Goal: Task Accomplishment & Management: Manage account settings

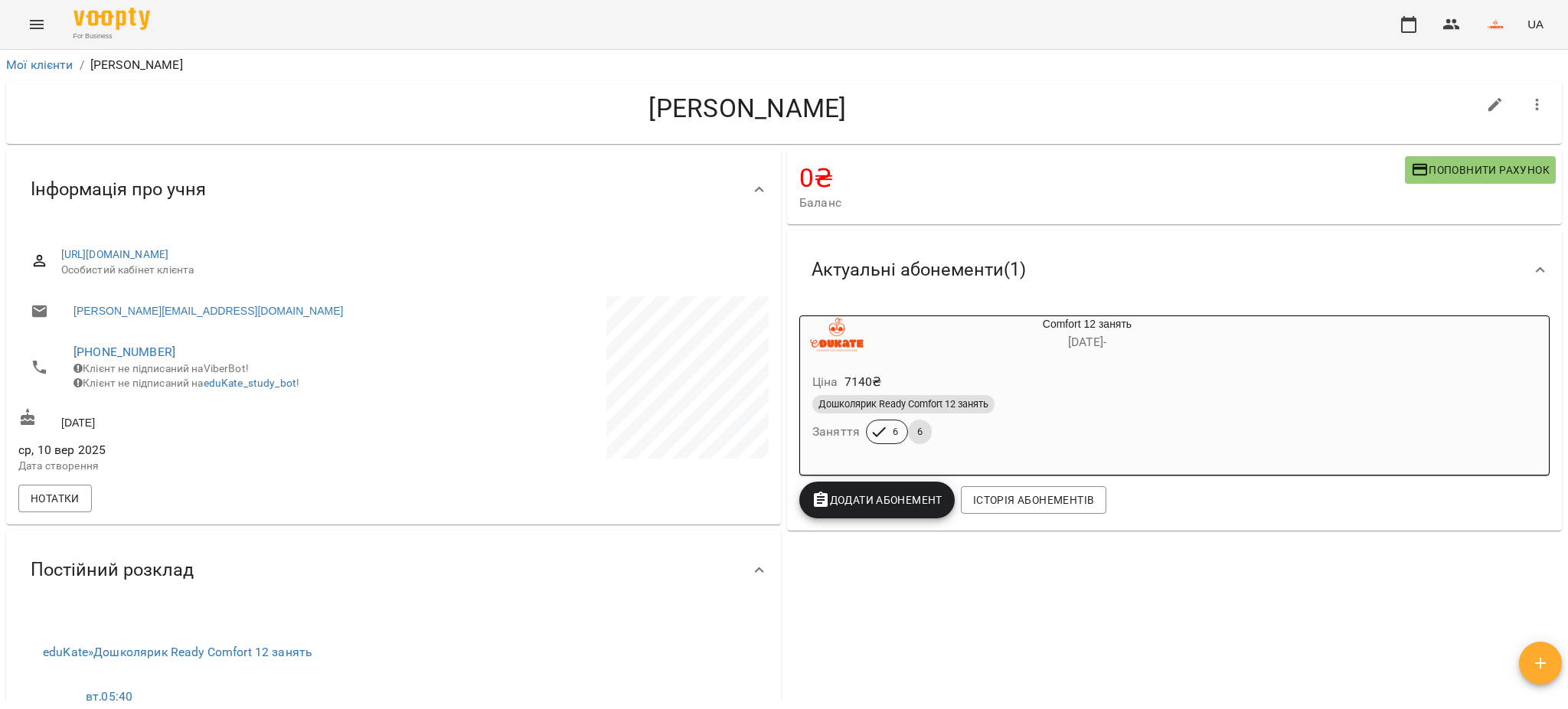
click at [899, 401] on span "Дошколярик Ready Comfort 12 занять" at bounding box center [903, 404] width 182 height 14
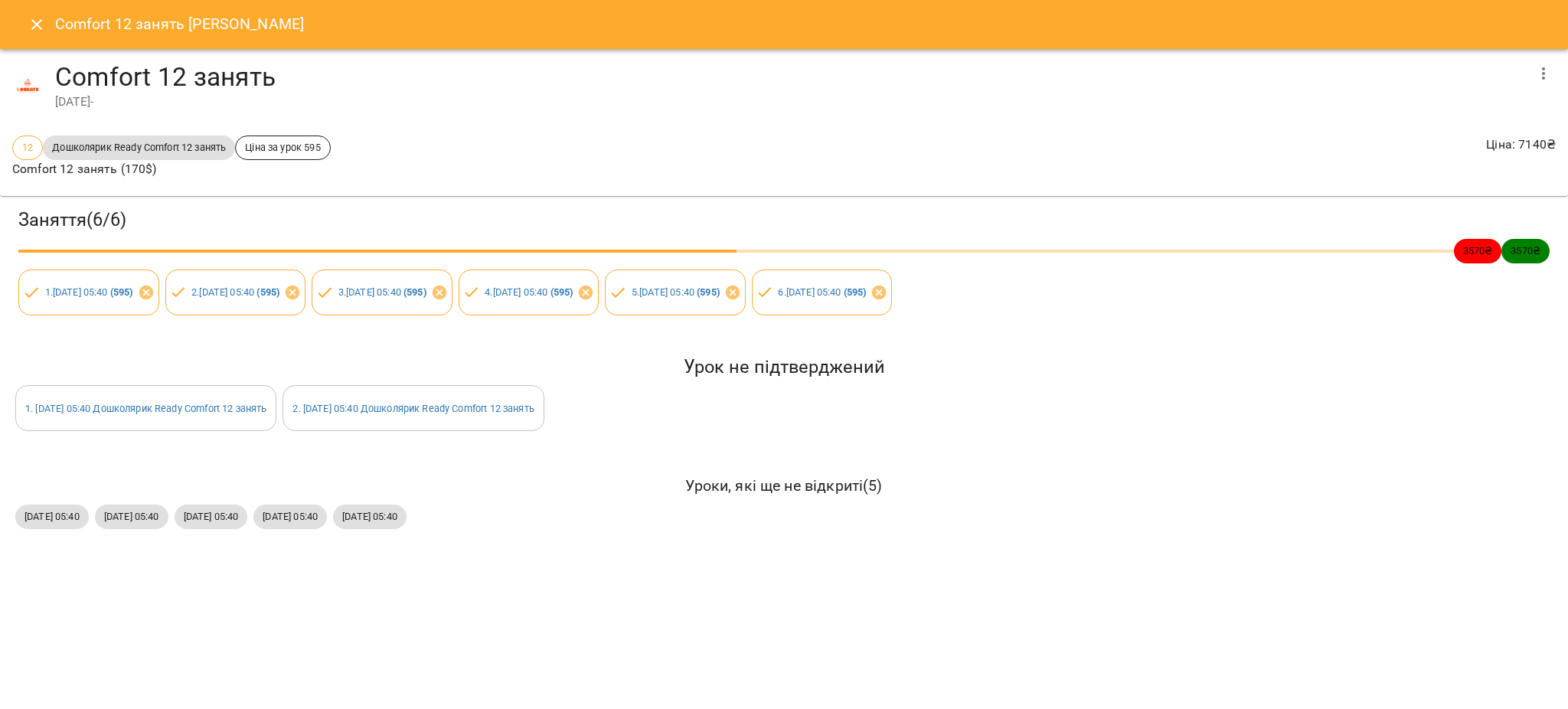
click at [911, 584] on div "Comfort 12 занять Стаметау Яна Іллівна Comfort 12 занять 13 серп 2025 - 12 Дошк…" at bounding box center [784, 354] width 1568 height 709
click at [34, 28] on icon "Close" at bounding box center [36, 24] width 10 height 10
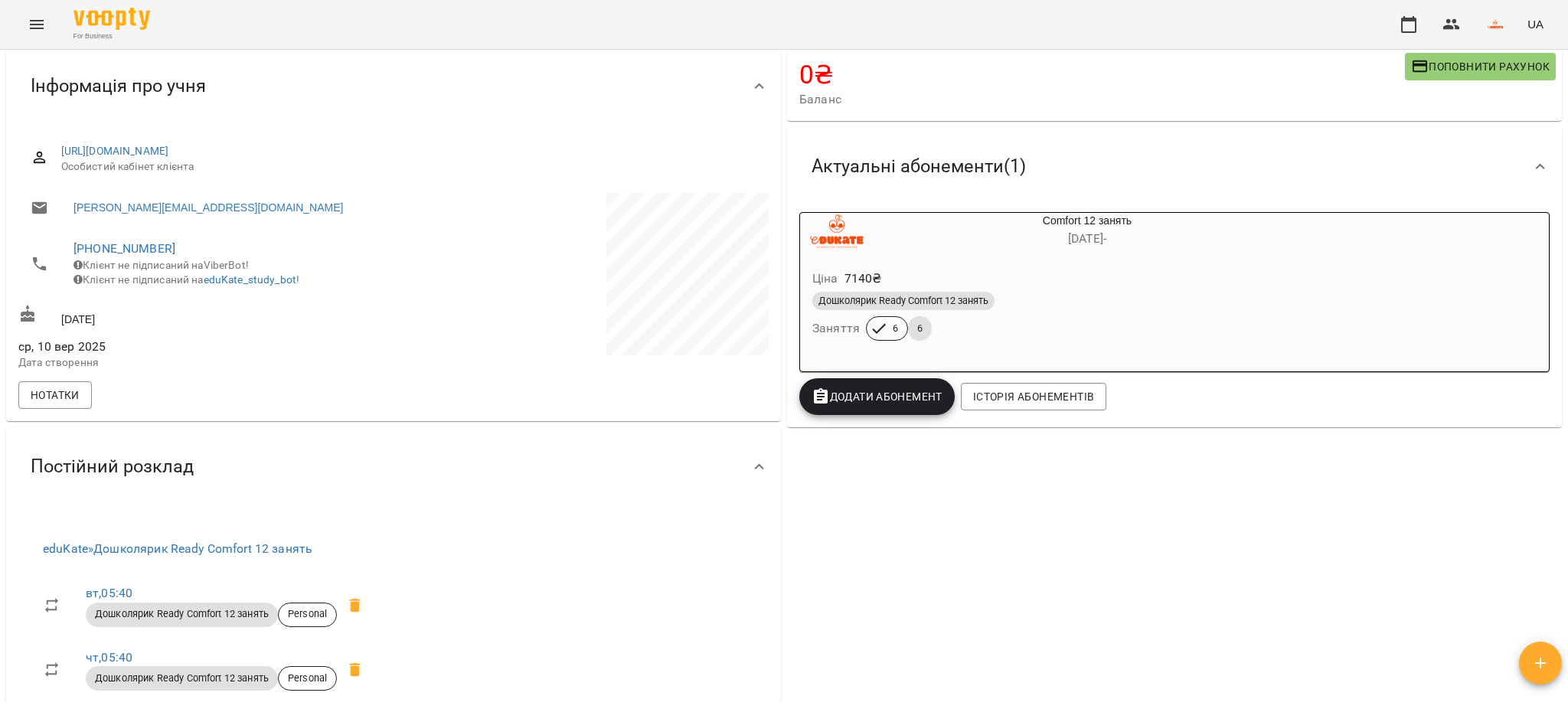
scroll to position [102, 0]
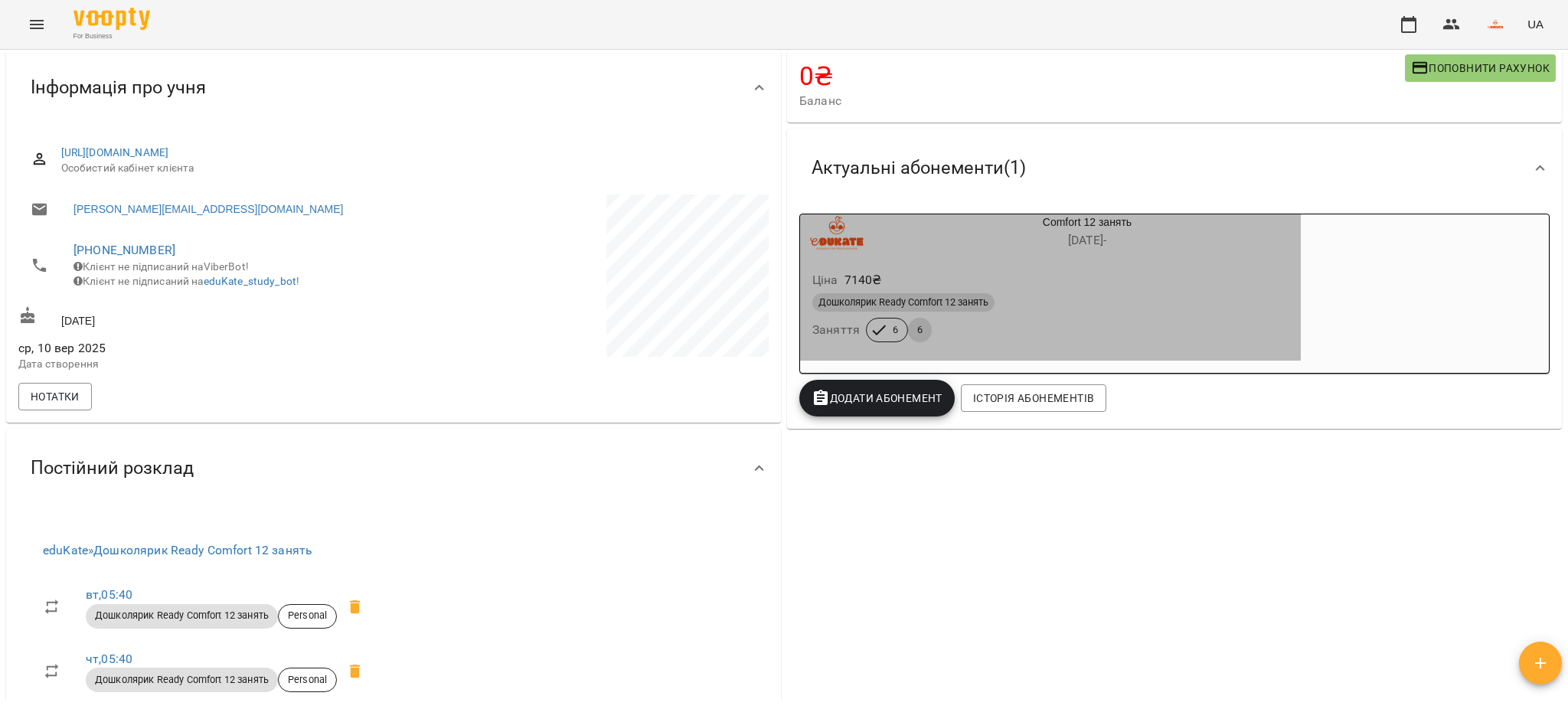
click at [883, 332] on span "6" at bounding box center [895, 330] width 23 height 14
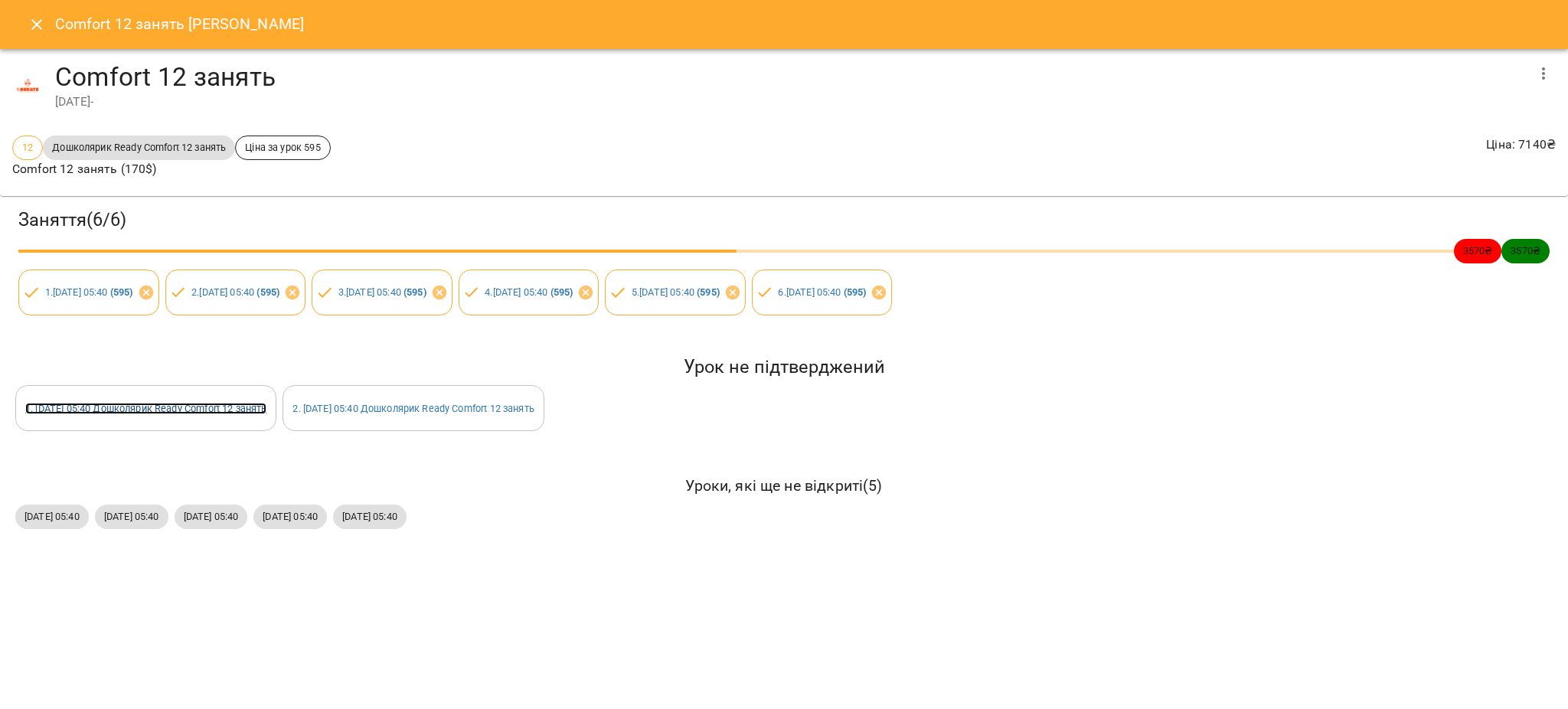
click at [161, 405] on link "1 . чт 25 вер 2025 05:40 Дошколярик Ready Comfort 12 занять" at bounding box center [146, 408] width 241 height 11
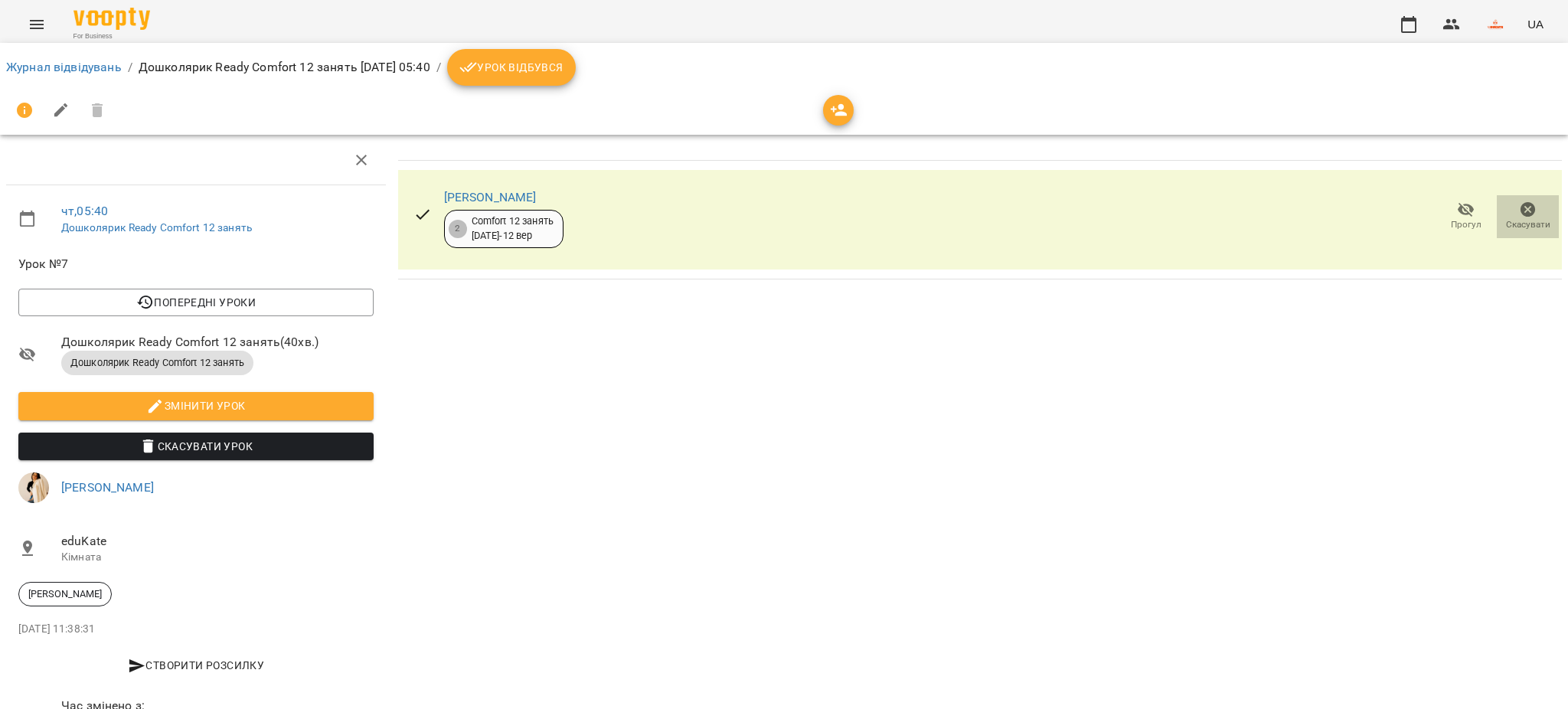
click at [1521, 207] on icon "button" at bounding box center [1529, 210] width 16 height 16
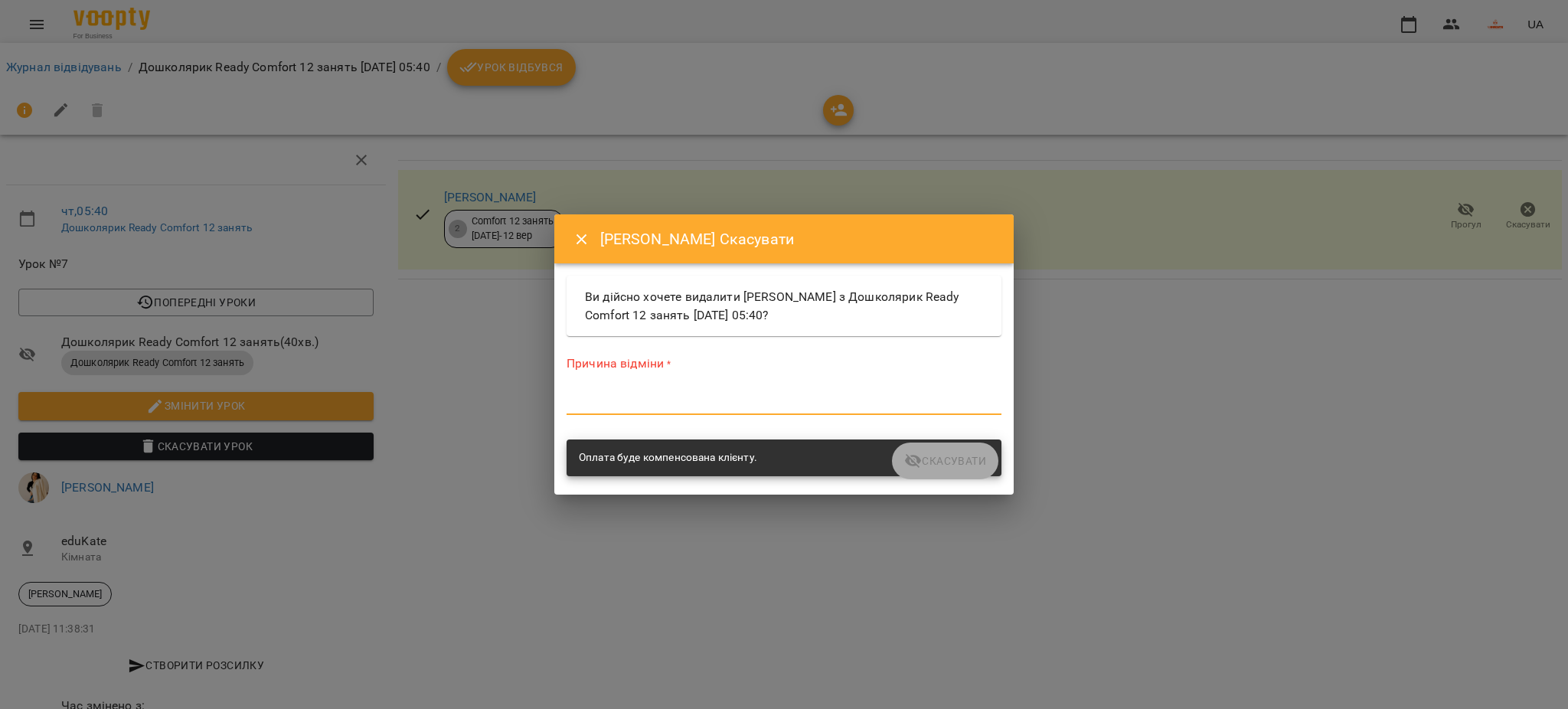
click at [666, 395] on textarea at bounding box center [784, 402] width 435 height 15
click at [581, 234] on icon "Close" at bounding box center [581, 240] width 18 height 18
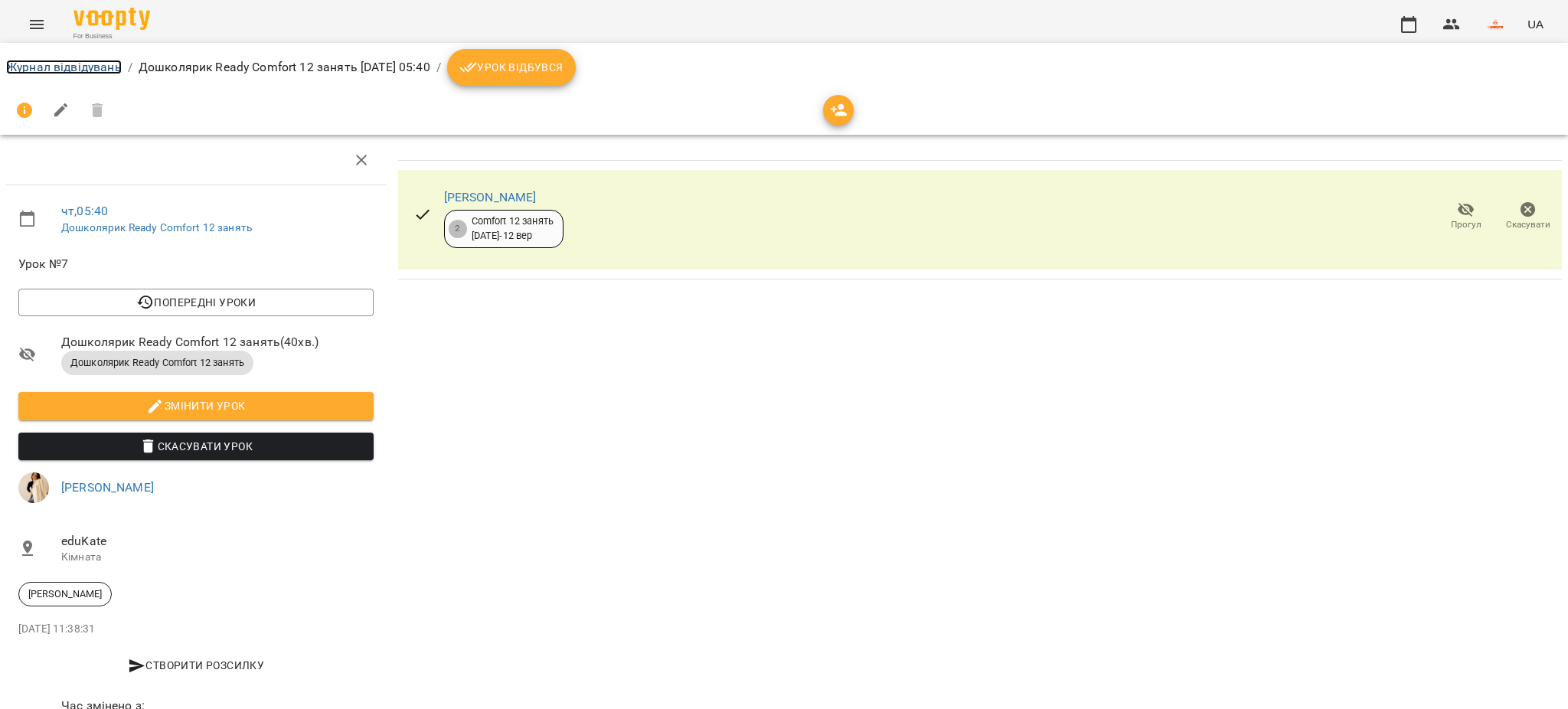
click at [101, 65] on link "Журнал відвідувань" at bounding box center [63, 67] width 115 height 15
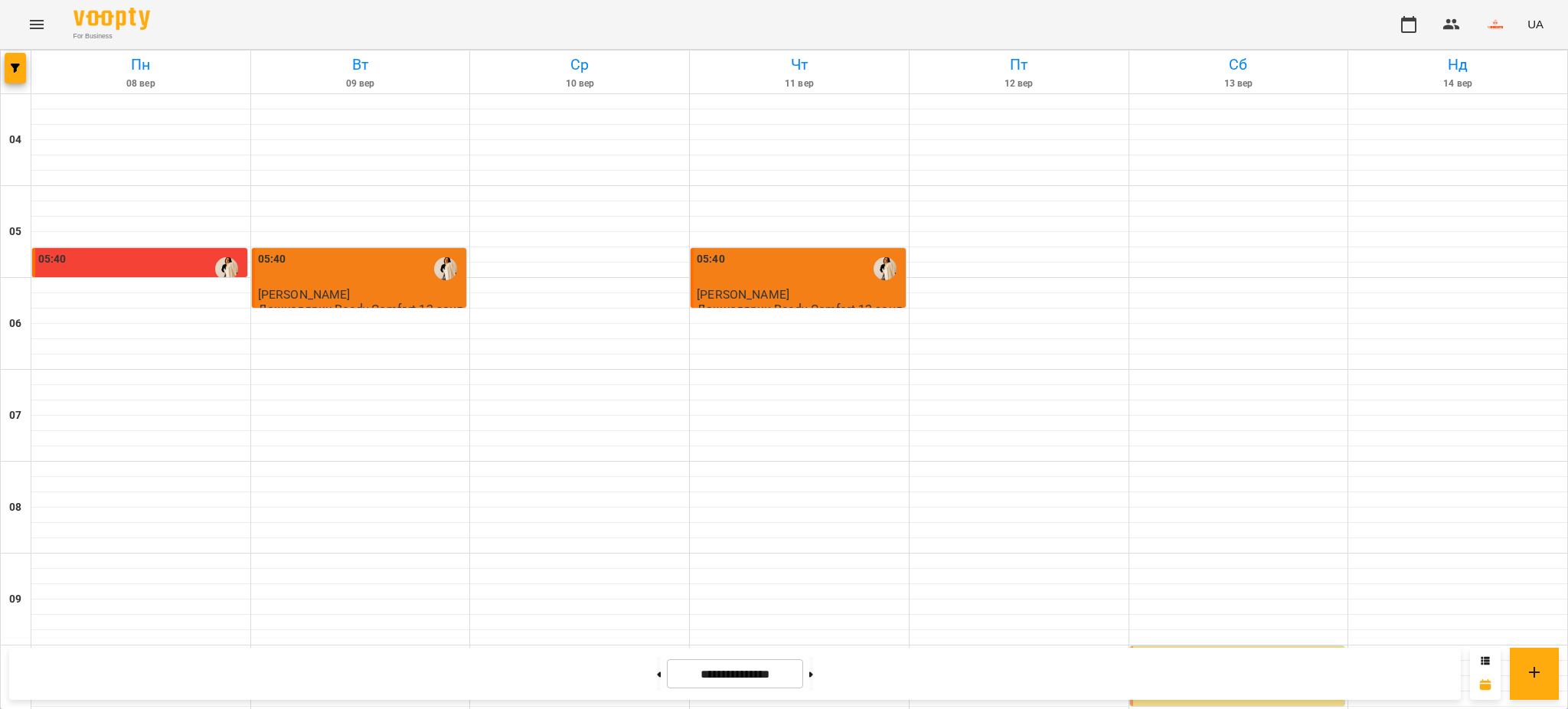
click at [351, 290] on span "[PERSON_NAME]" at bounding box center [304, 294] width 93 height 15
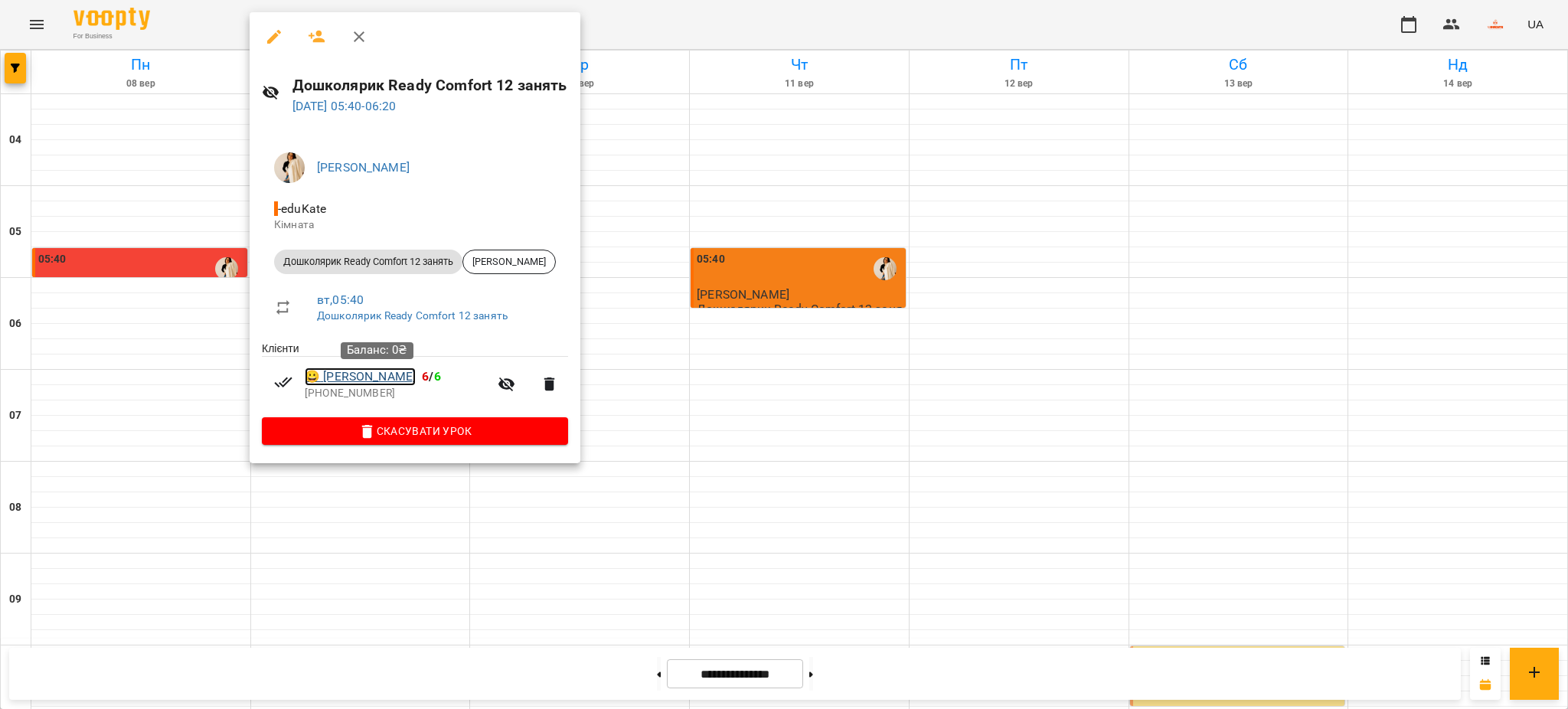
click at [362, 372] on link "😀 Стаметау Яна Іллівна" at bounding box center [360, 377] width 111 height 18
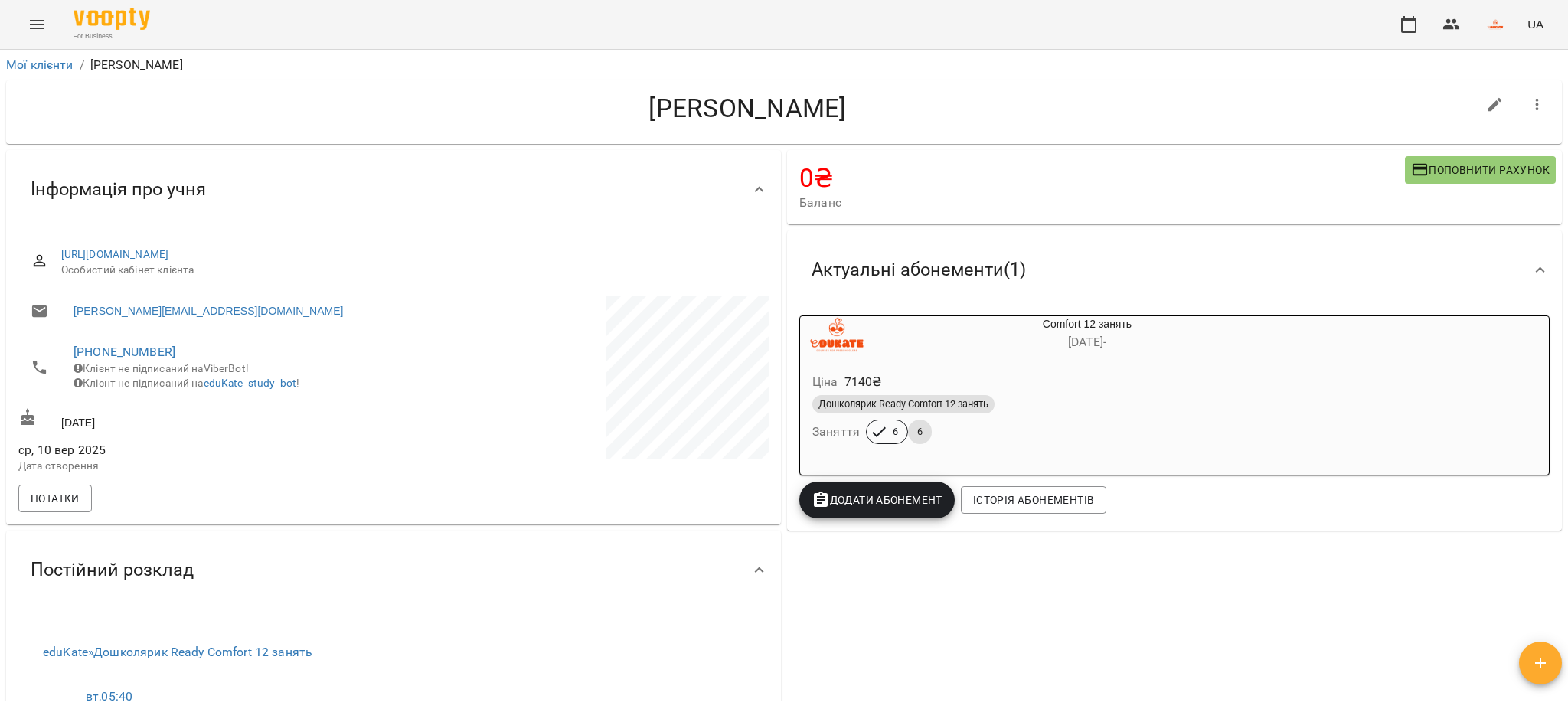
click at [889, 422] on div "6" at bounding box center [887, 432] width 43 height 24
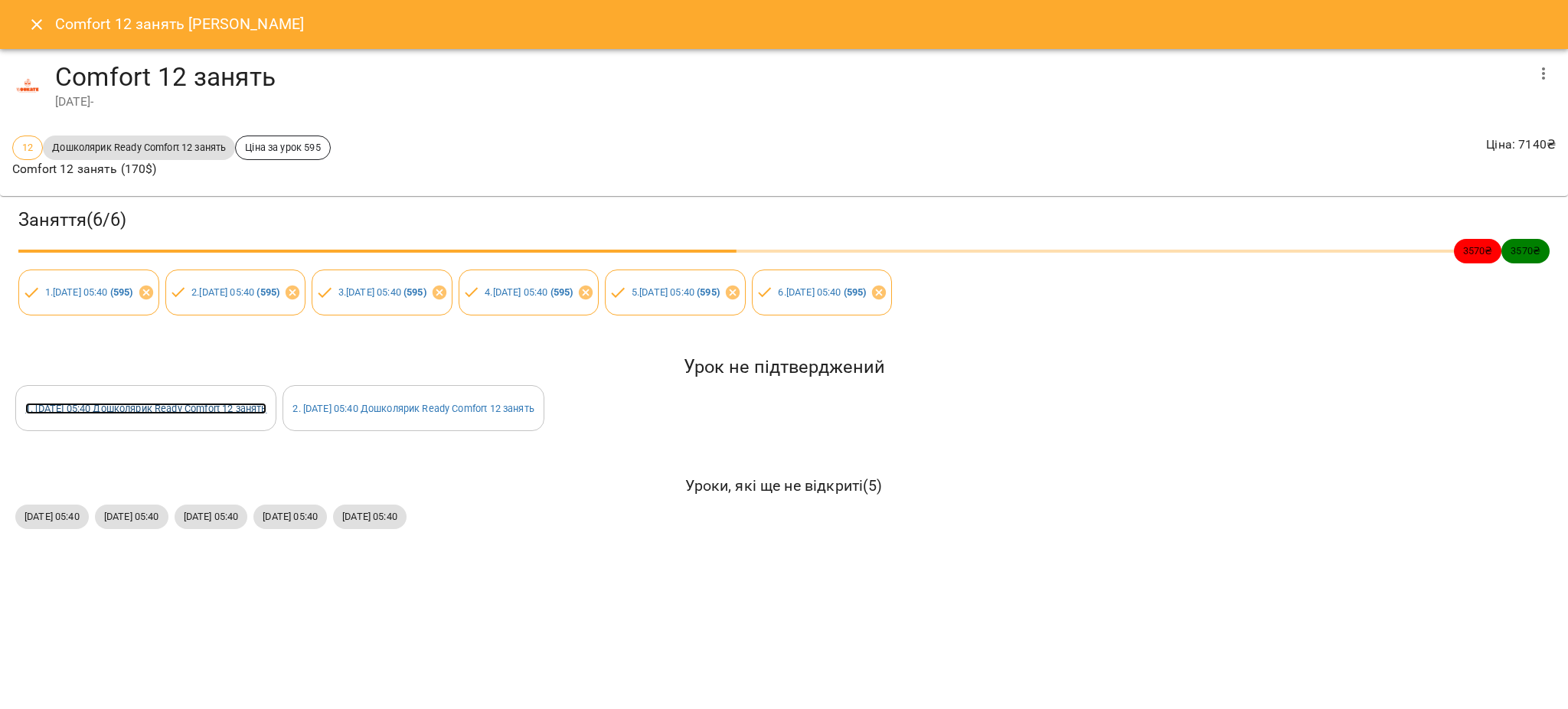
click at [170, 409] on link "1 . чт 25 вер 2025 05:40 Дошколярик Ready Comfort 12 занять" at bounding box center [146, 408] width 241 height 11
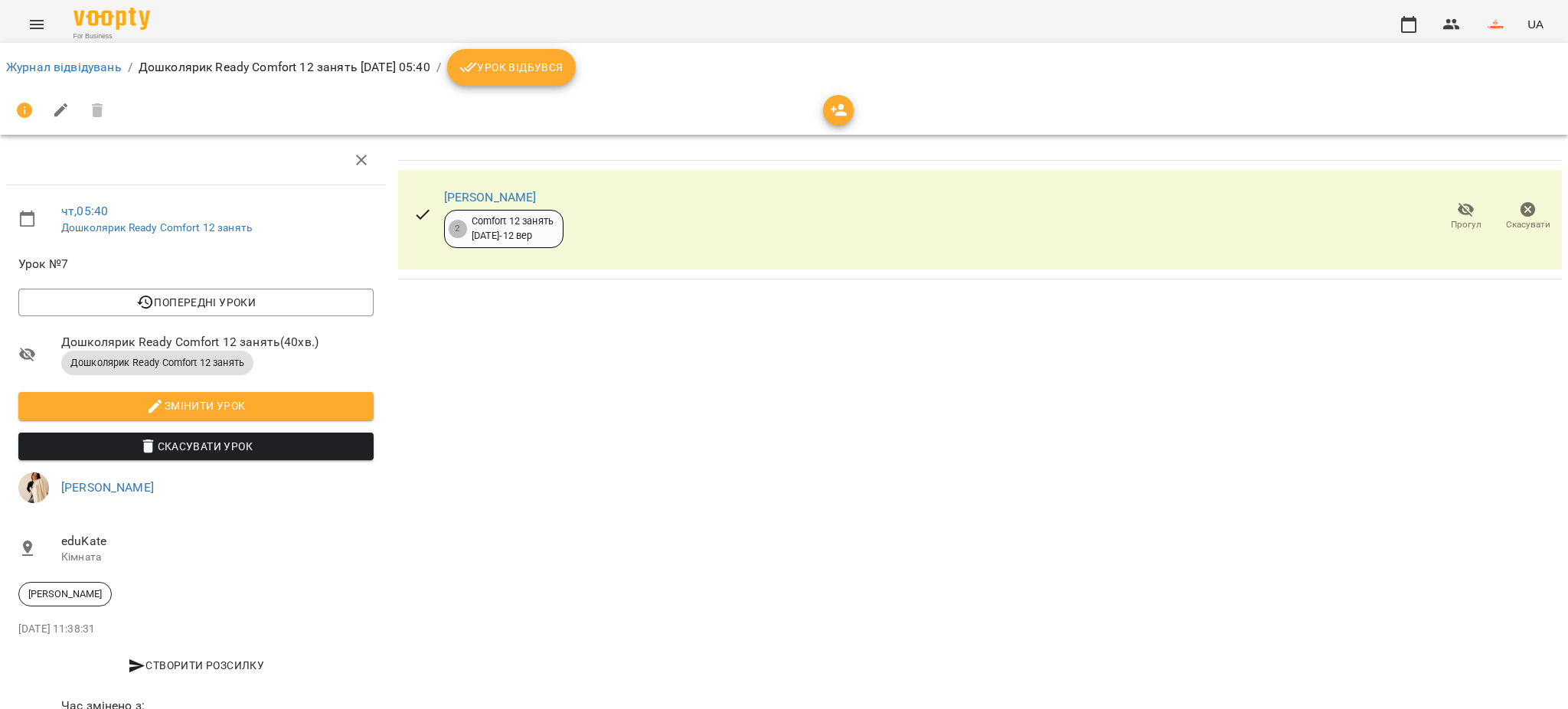
click at [1512, 198] on button "Скасувати" at bounding box center [1527, 216] width 62 height 43
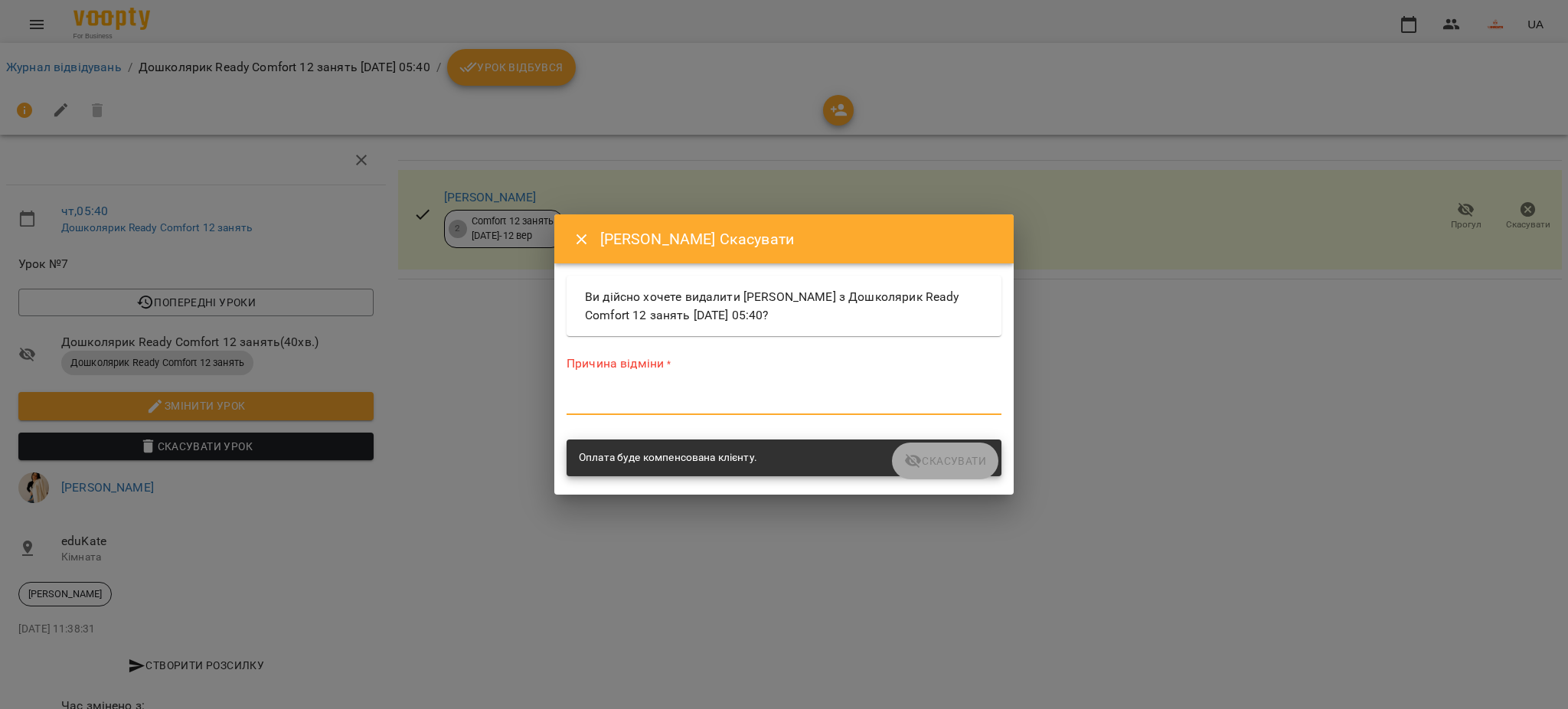
click at [740, 403] on textarea at bounding box center [784, 402] width 435 height 15
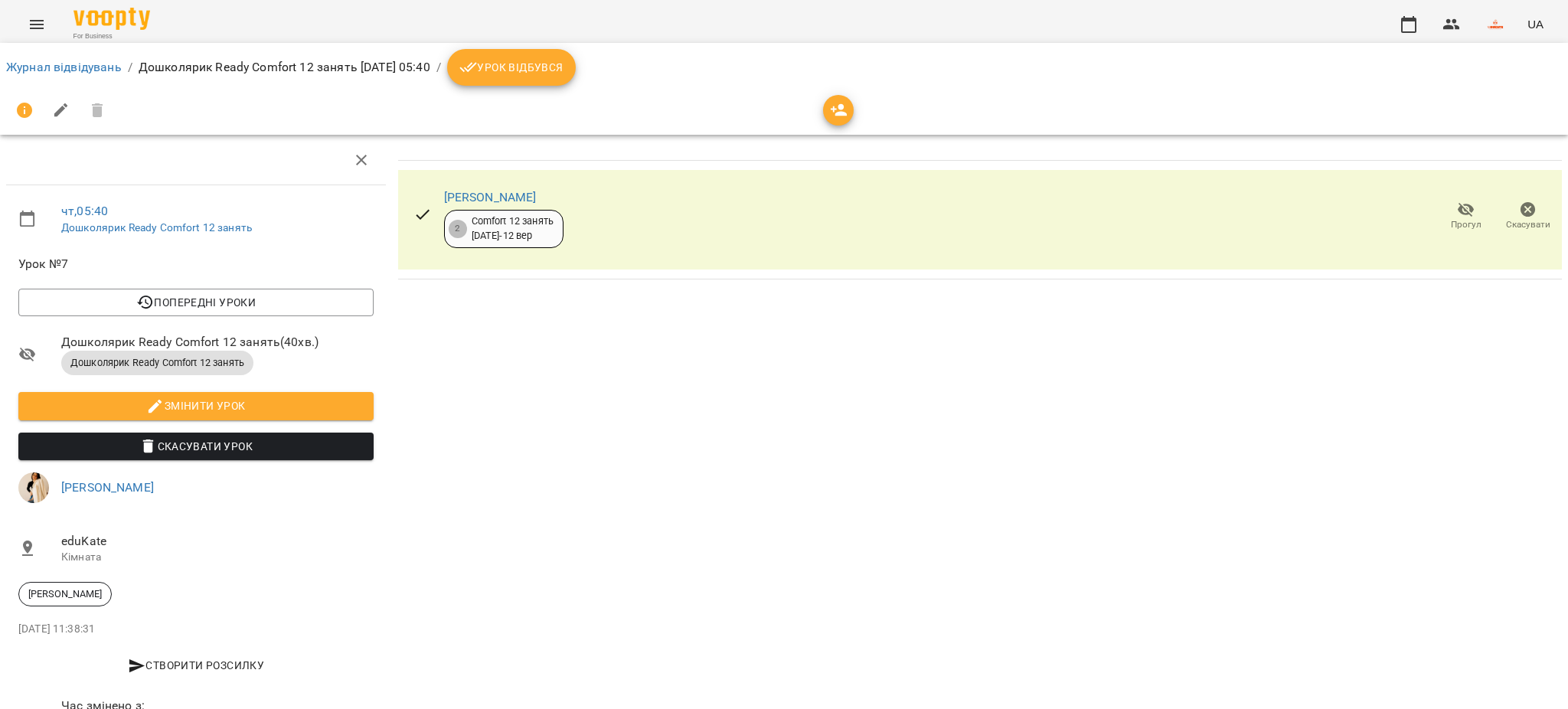
click at [230, 438] on span "Скасувати Урок" at bounding box center [195, 446] width 331 height 18
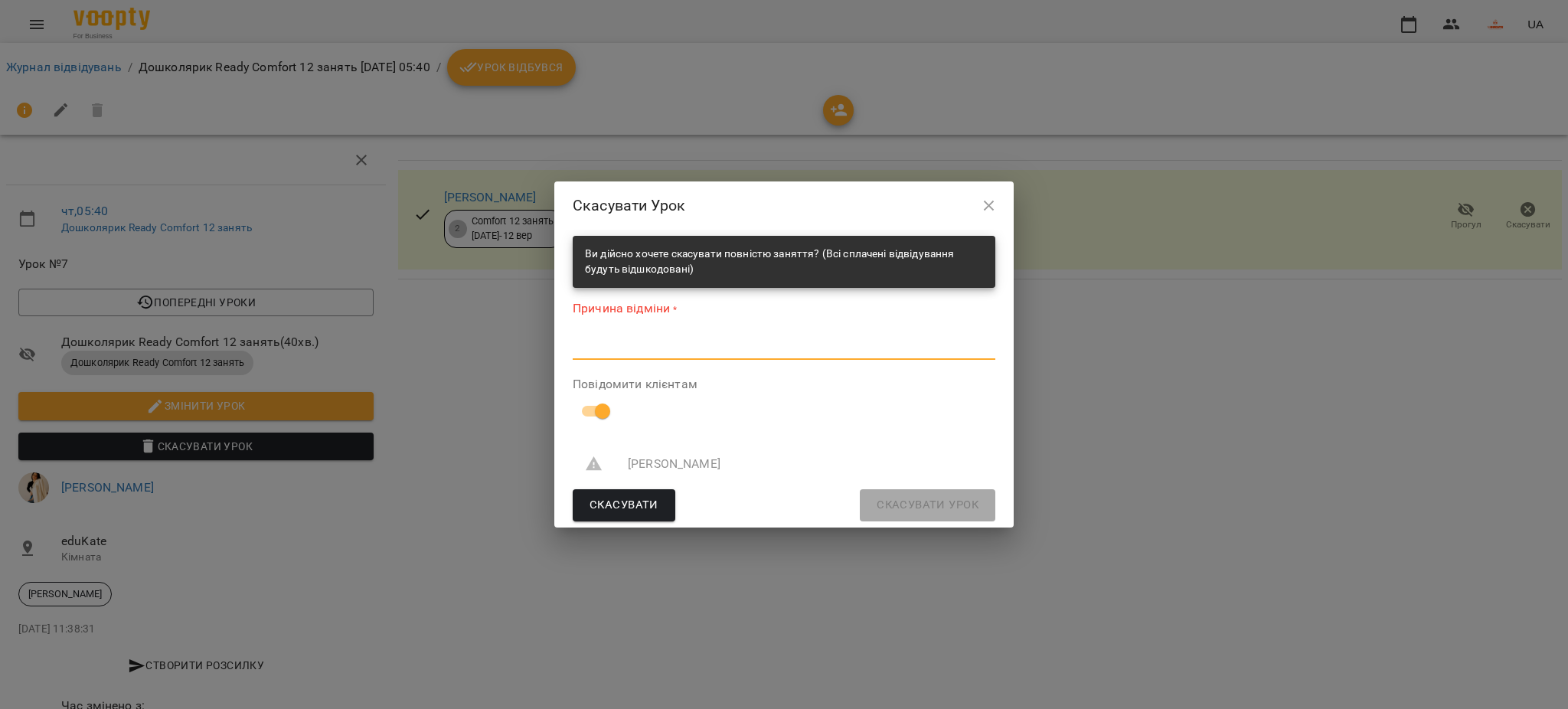
click at [776, 349] on textarea at bounding box center [784, 347] width 423 height 15
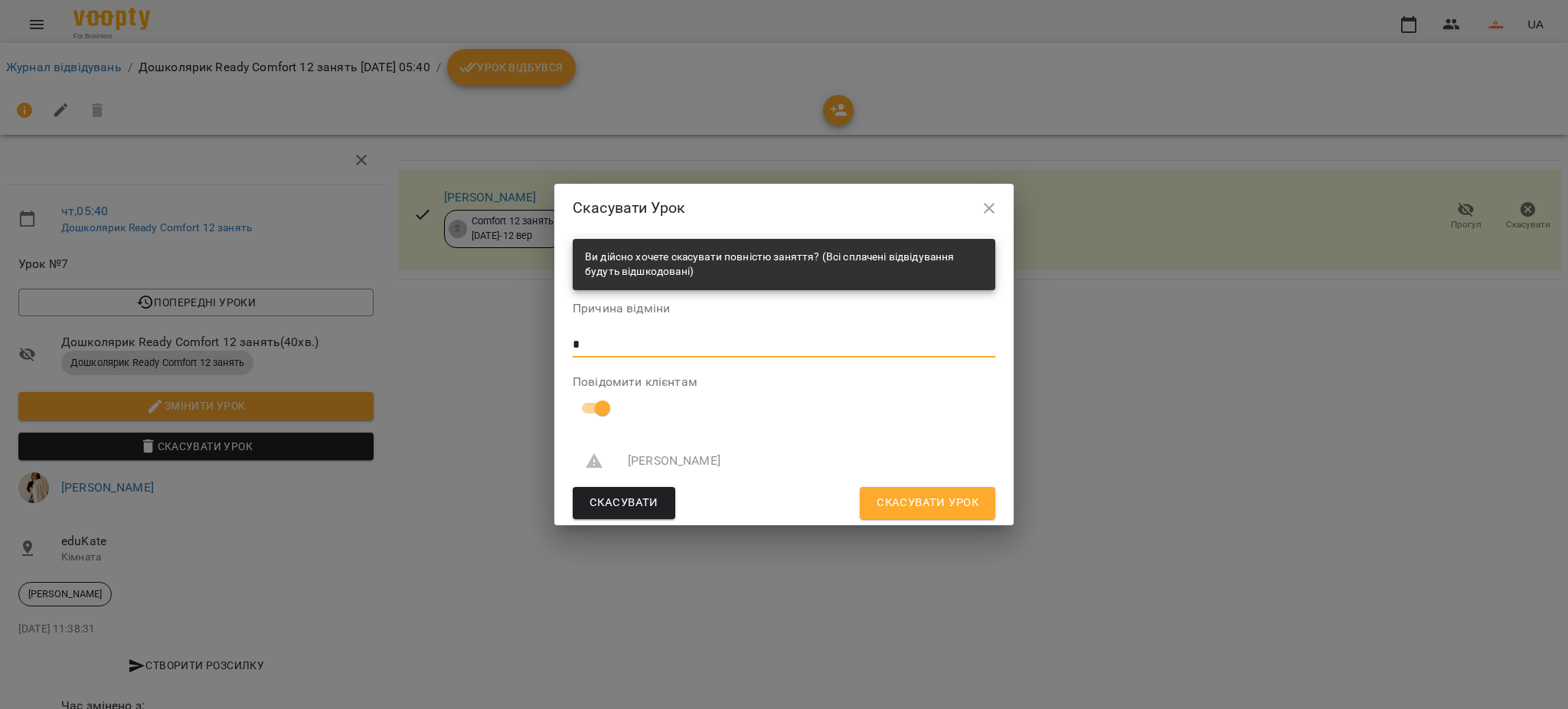
type textarea "*"
click at [964, 503] on span "Скасувати Урок" at bounding box center [927, 502] width 102 height 20
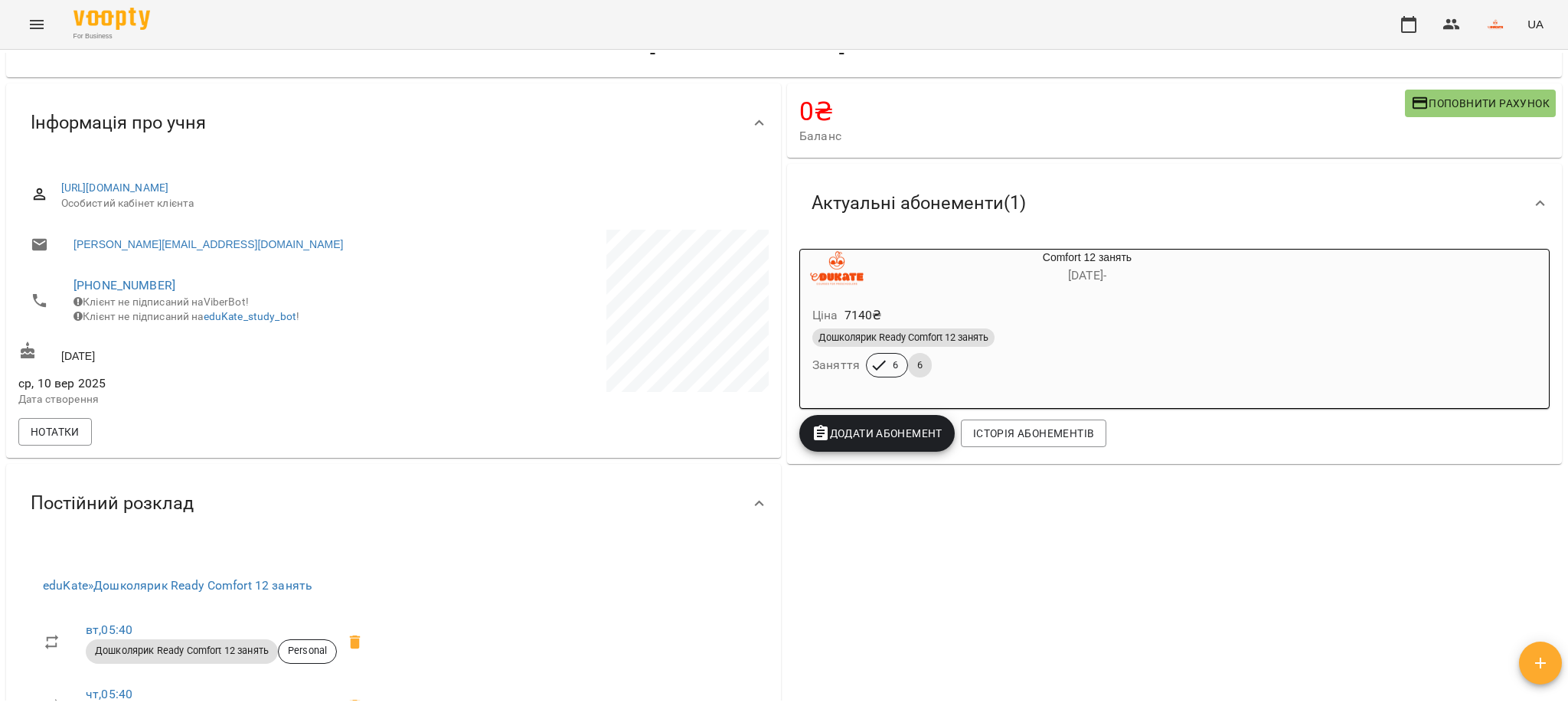
scroll to position [102, 0]
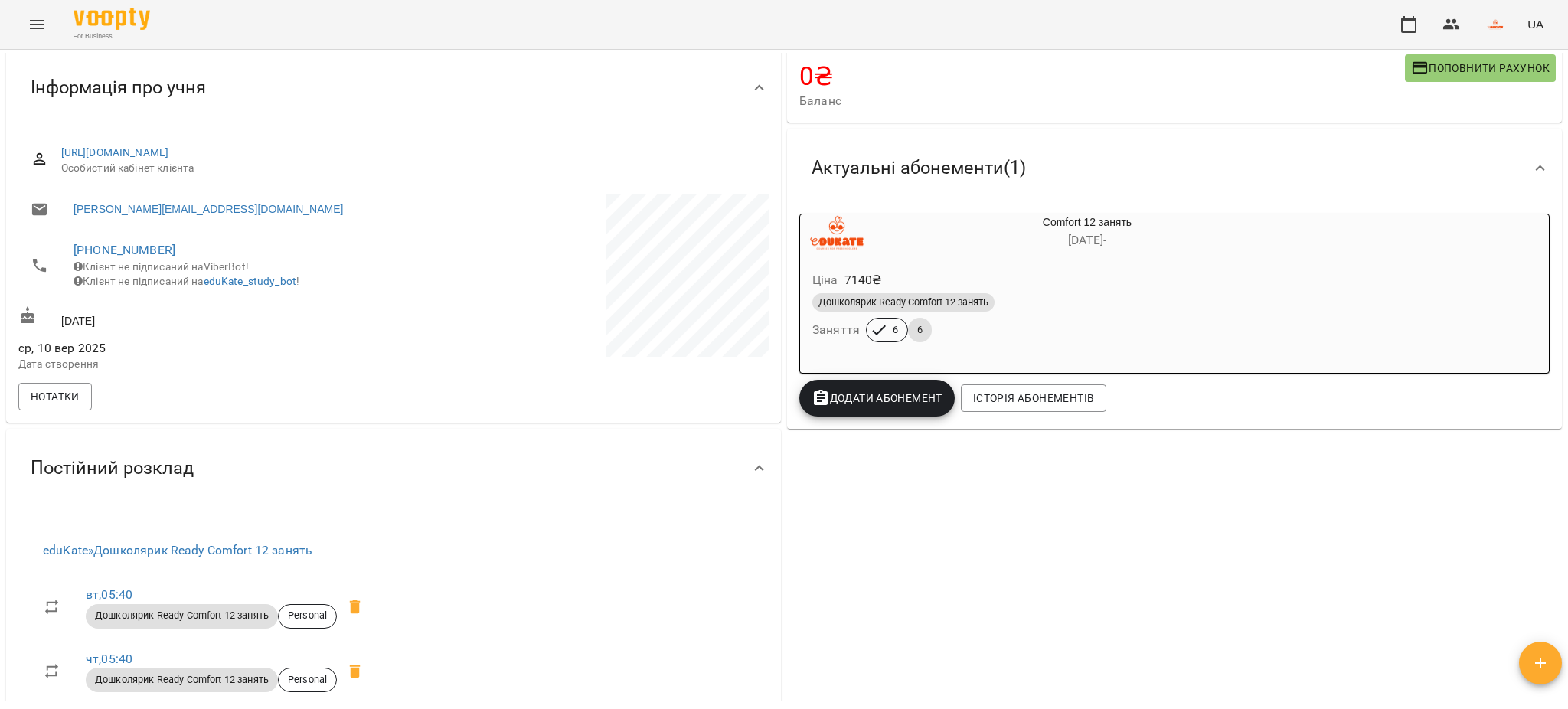
click at [839, 323] on h6 "Заняття" at bounding box center [836, 330] width 48 height 22
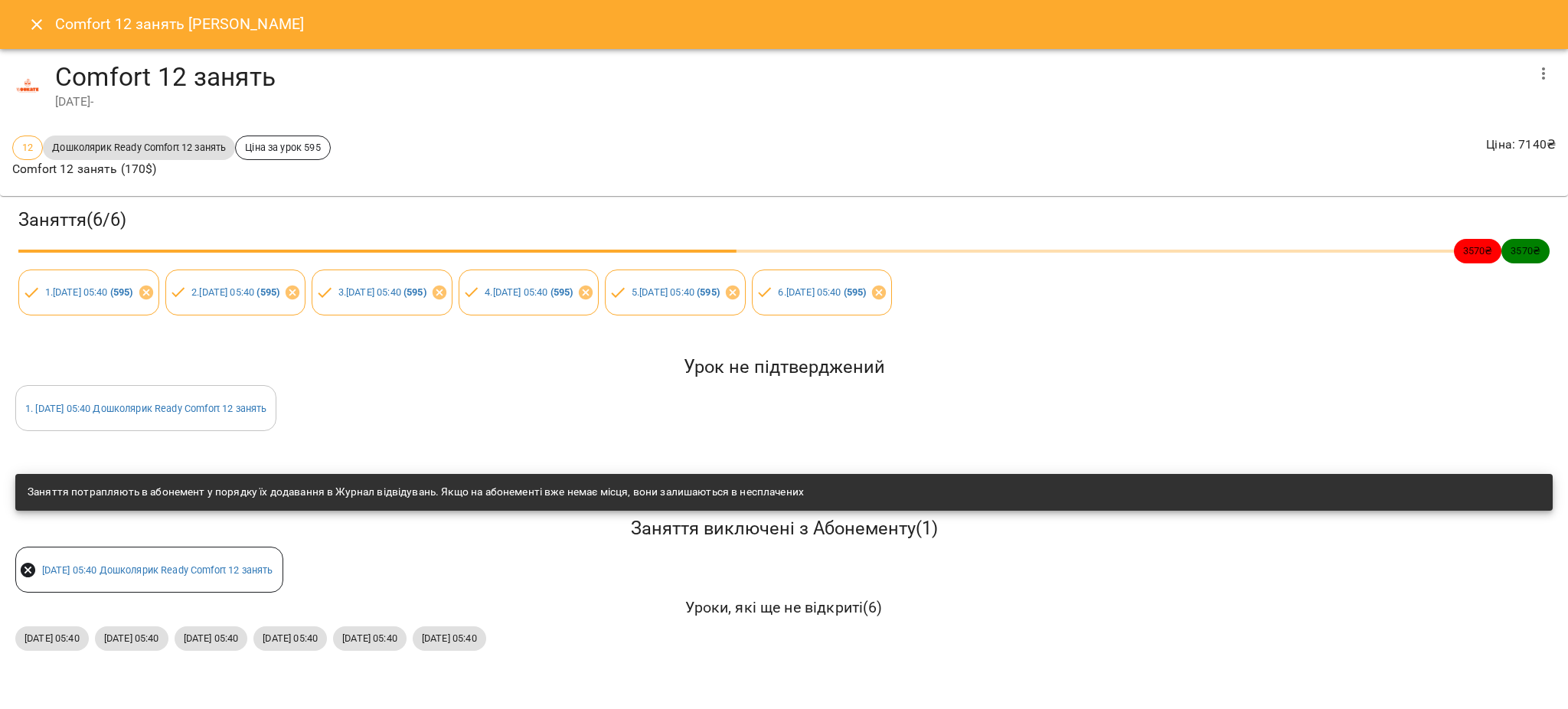
click at [30, 572] on icon at bounding box center [28, 570] width 18 height 18
click at [242, 565] on link "чт 25 вер 2025 05:40 Дошколярик Ready Comfort 12 занять" at bounding box center [158, 569] width 232 height 11
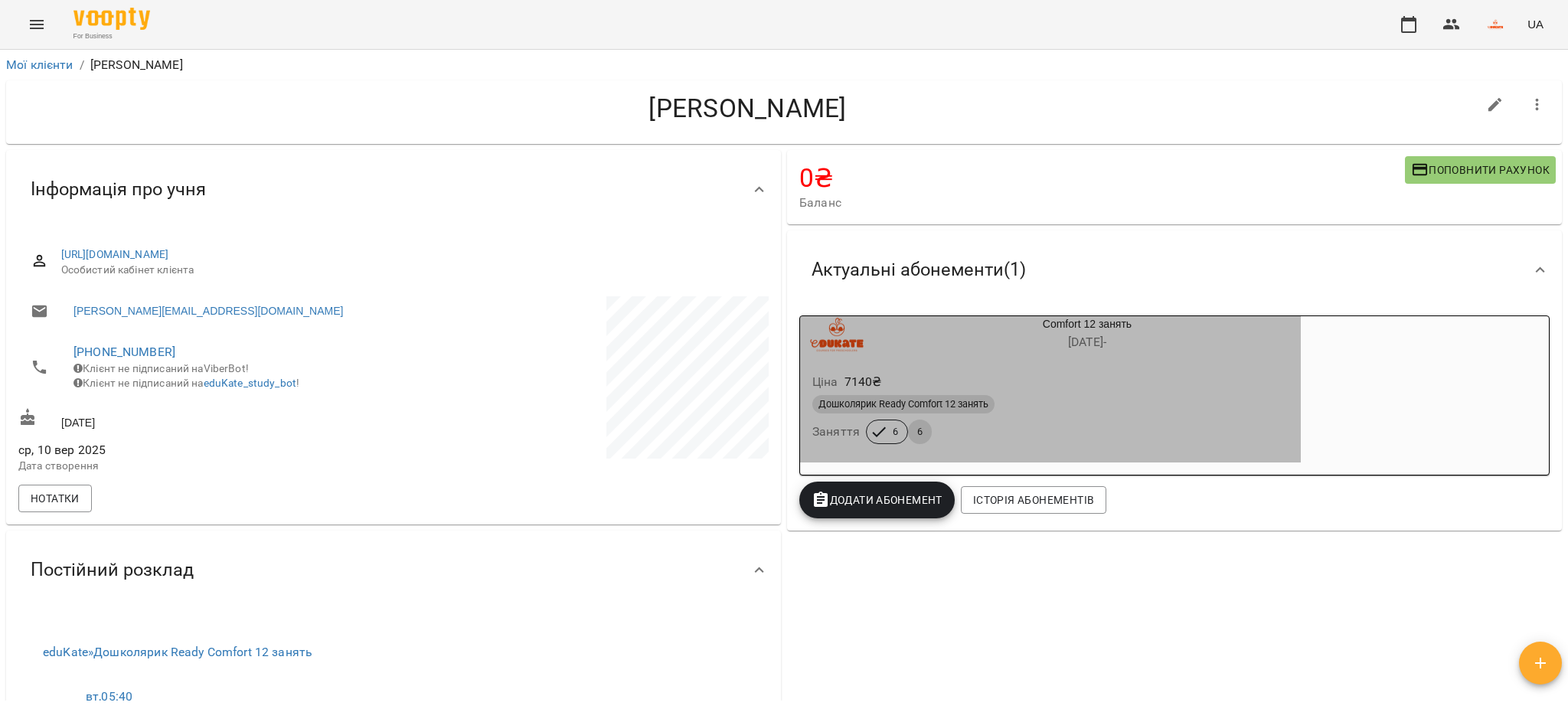
click at [881, 420] on div "6 6" at bounding box center [899, 431] width 72 height 30
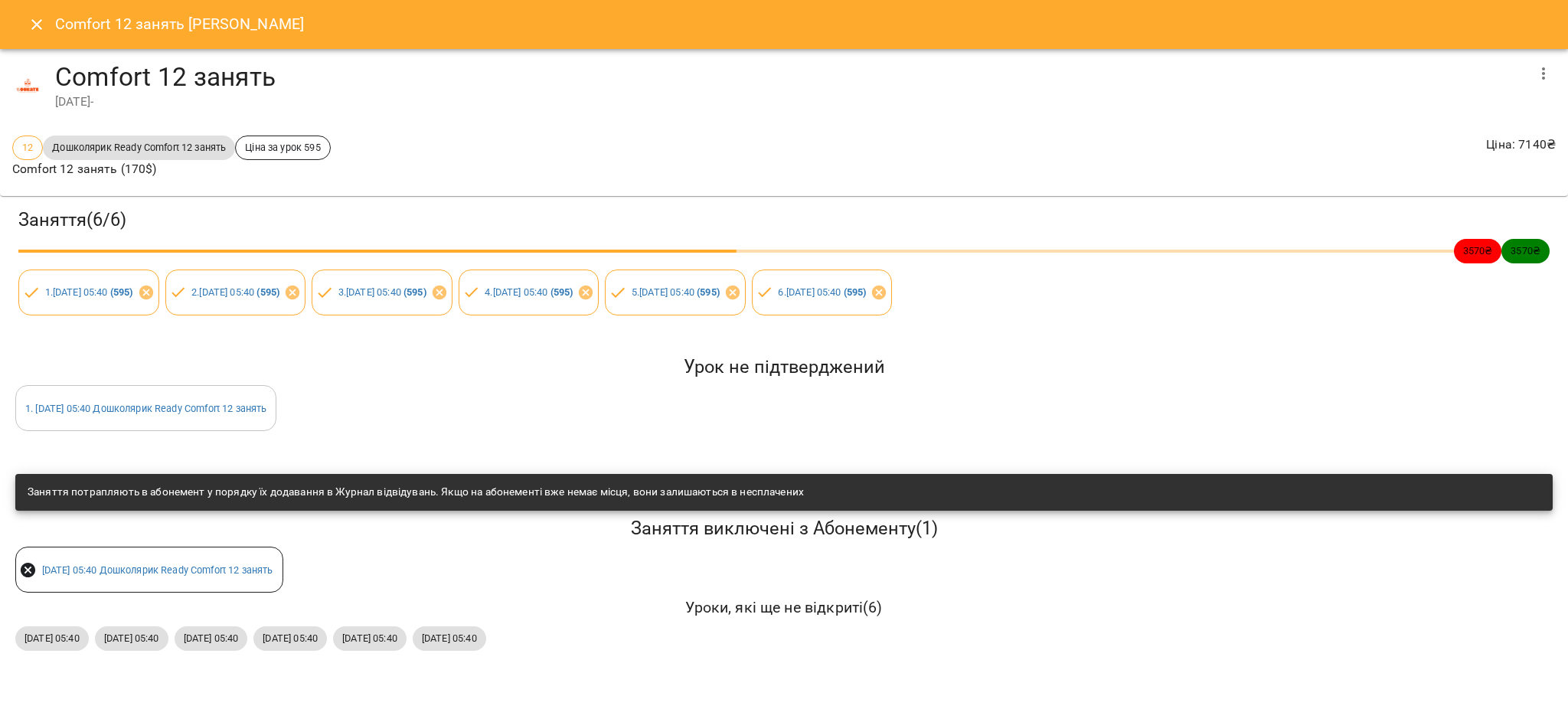
click at [26, 570] on icon at bounding box center [29, 571] width 16 height 16
click at [116, 564] on link "чт 25 вер 2025 05:40 Дошколярик Ready Comfort 12 занять" at bounding box center [158, 569] width 232 height 11
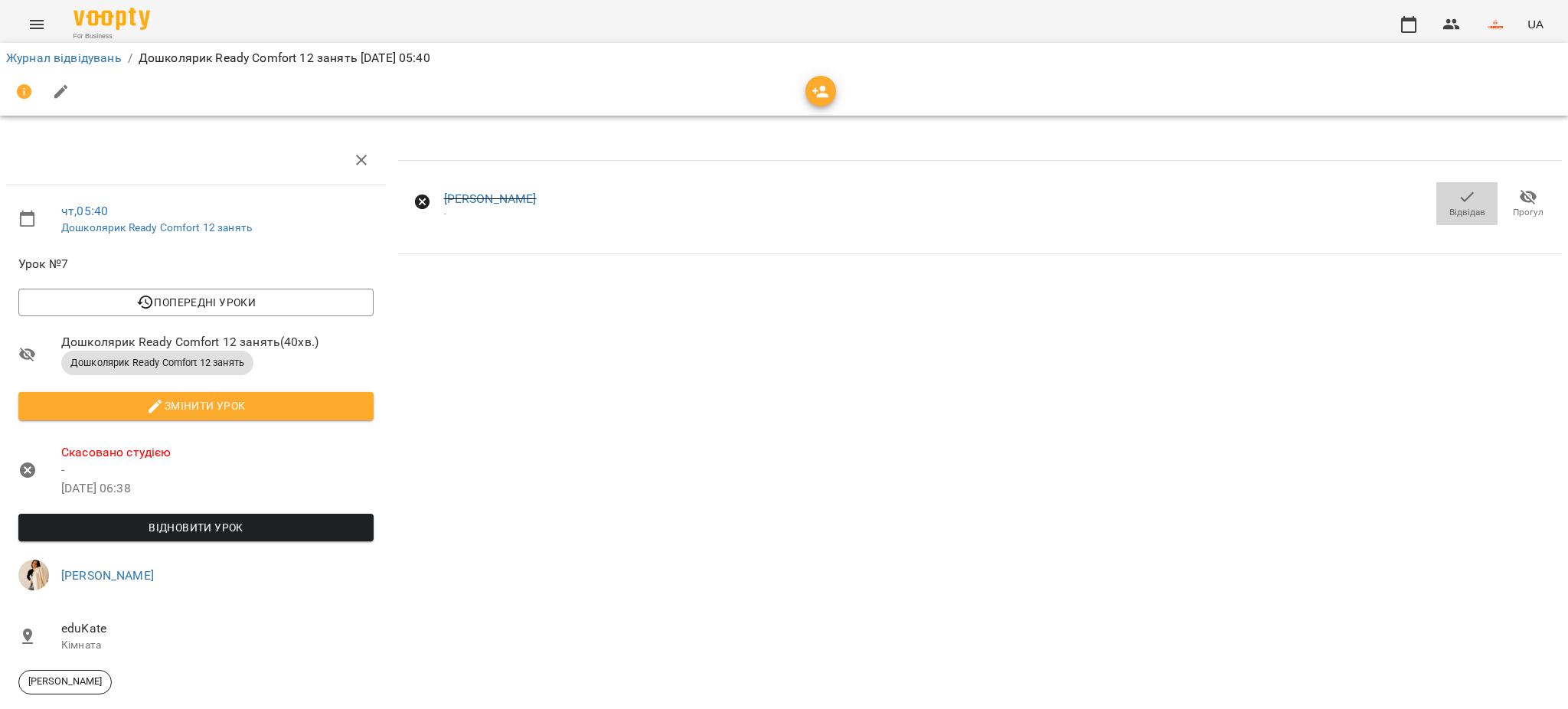
click at [1458, 201] on icon "button" at bounding box center [1466, 196] width 18 height 18
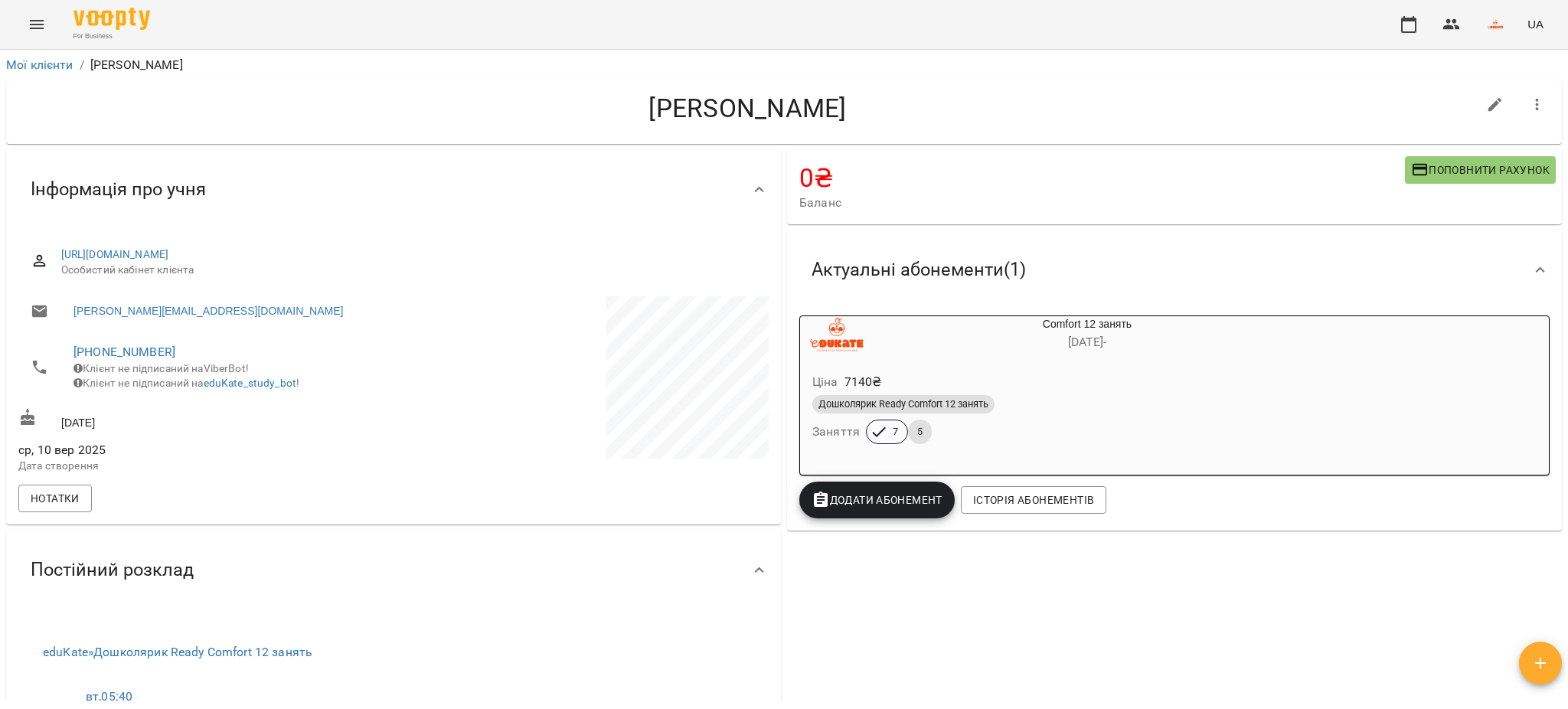
click at [856, 377] on p "7140 ₴" at bounding box center [863, 382] width 37 height 18
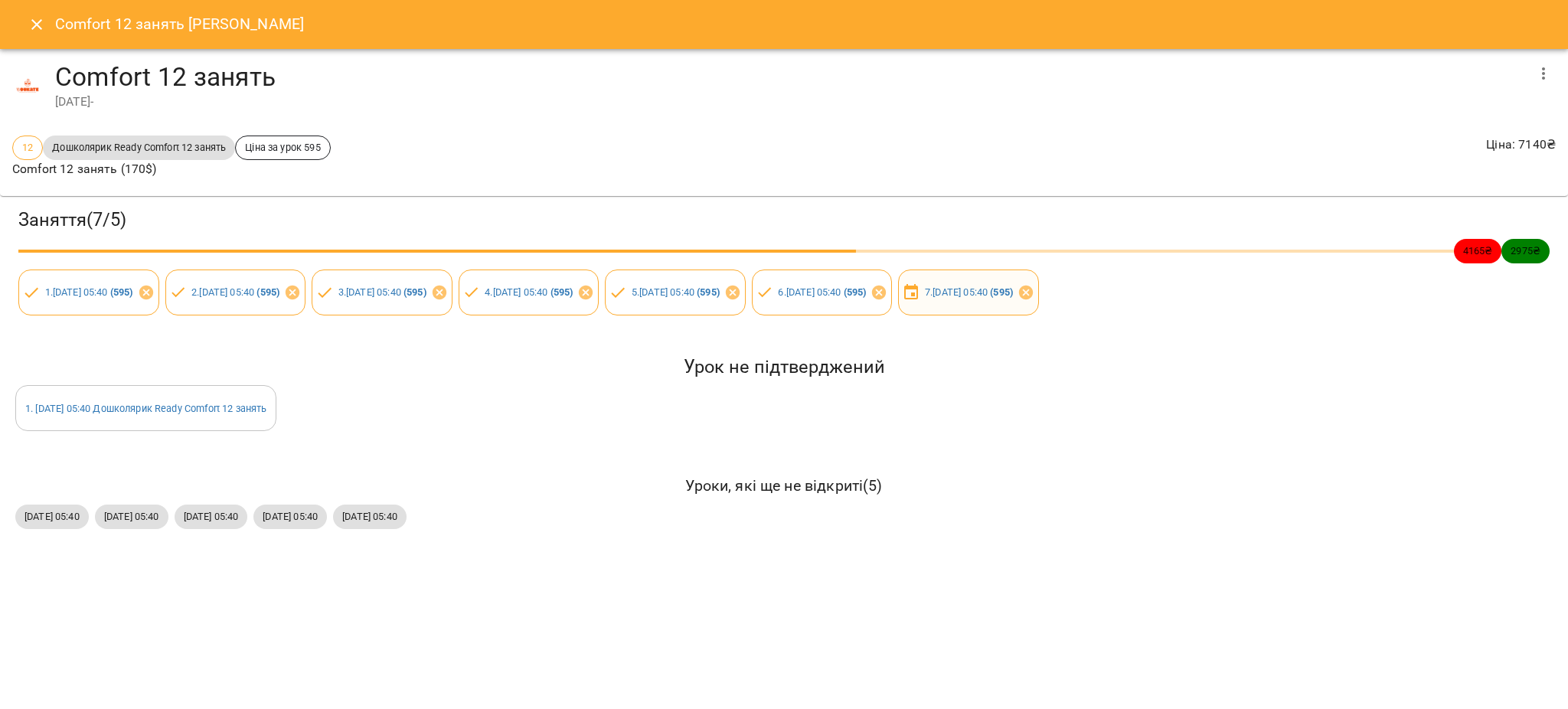
click at [921, 292] on icon at bounding box center [911, 292] width 18 height 18
click at [1014, 292] on link "7 . чт 25 вер 2025 05:40 ( 595 )" at bounding box center [968, 292] width 88 height 11
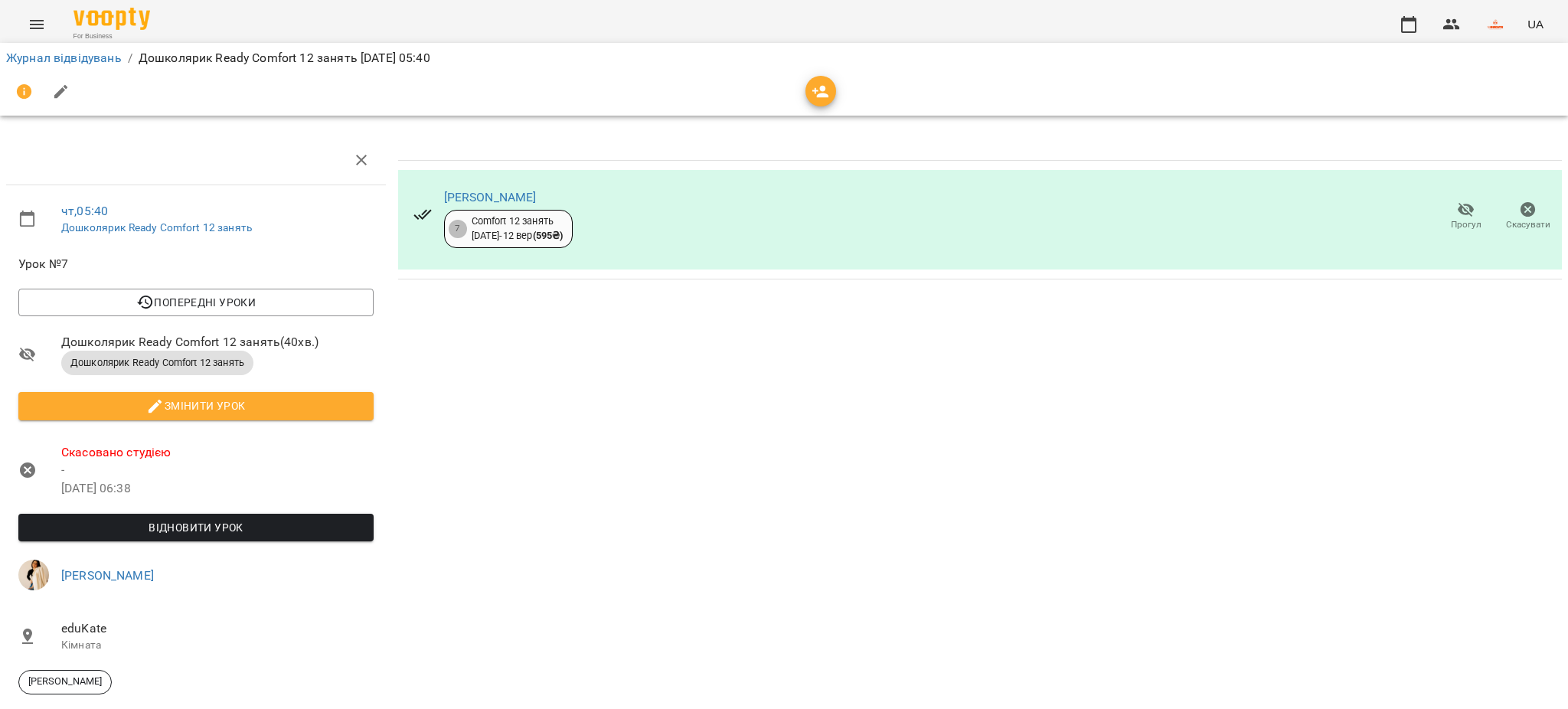
click at [58, 82] on icon "button" at bounding box center [61, 91] width 18 height 18
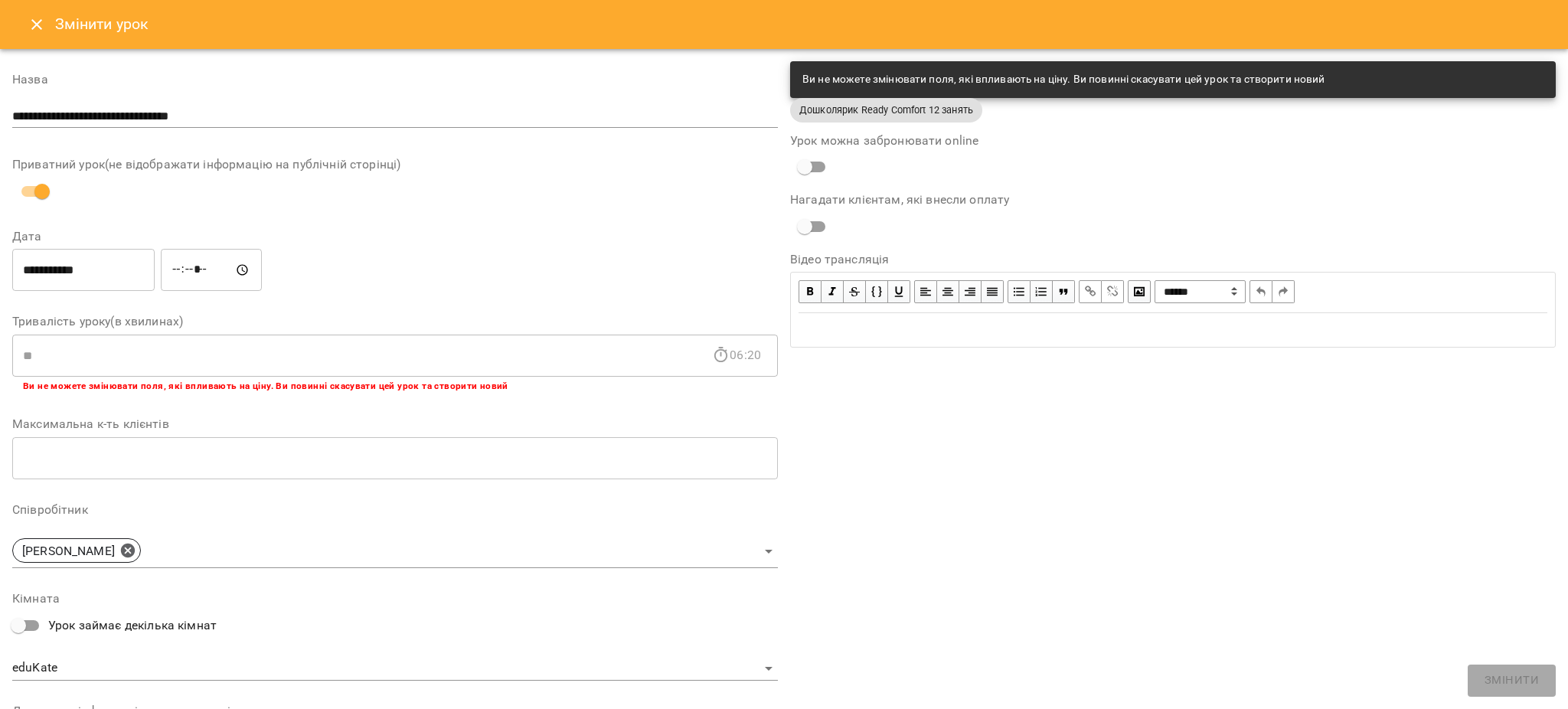
click at [36, 22] on icon "Close" at bounding box center [36, 24] width 18 height 18
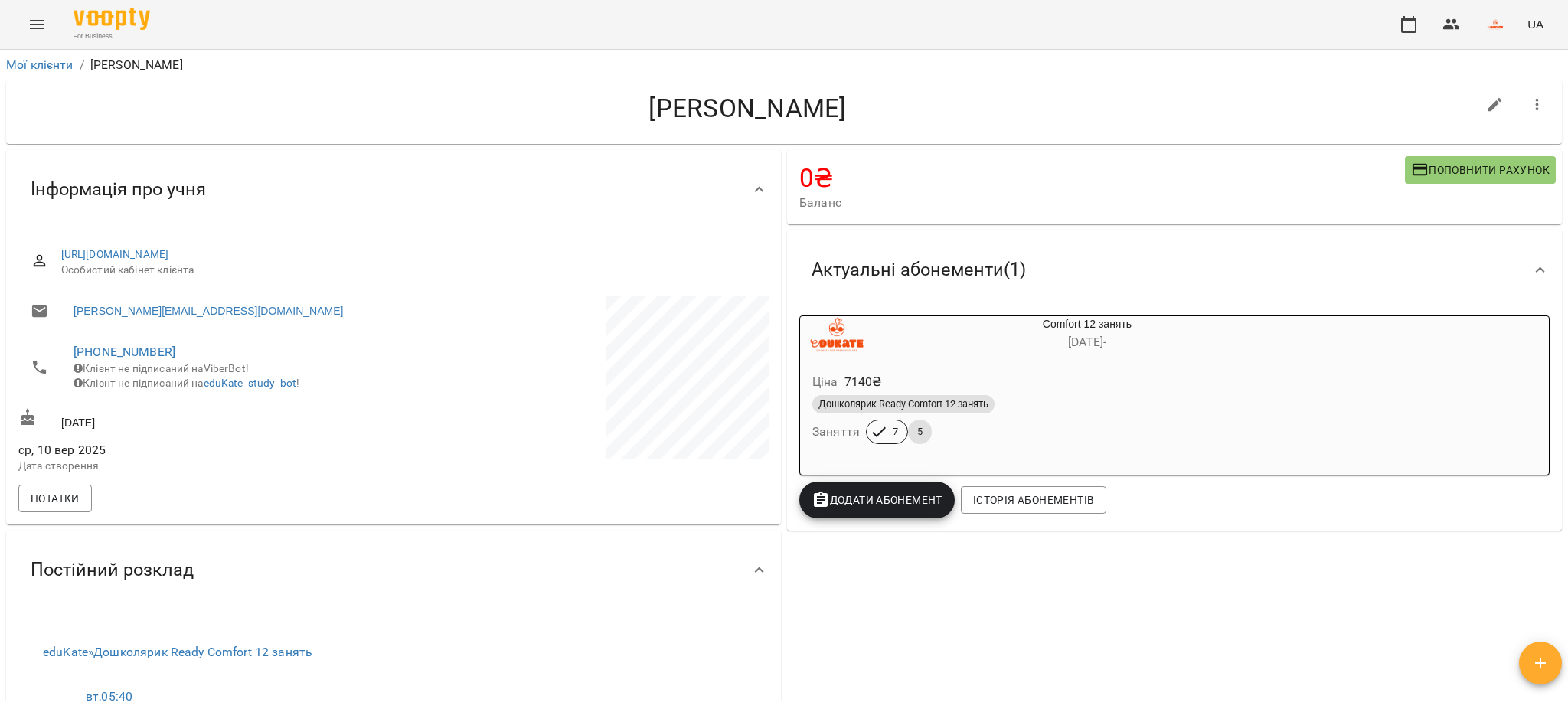
click at [855, 381] on p "7140 ₴" at bounding box center [863, 382] width 37 height 18
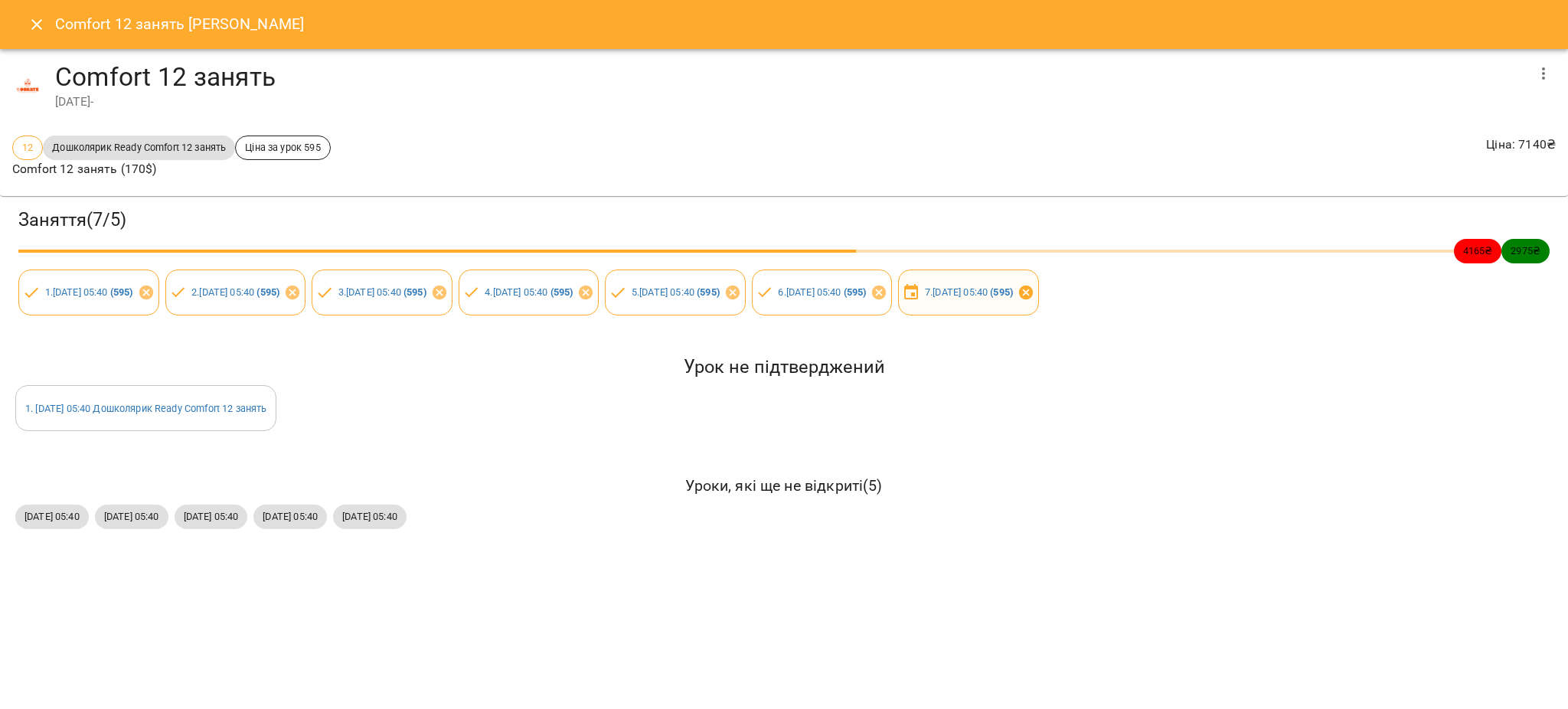
click at [1034, 290] on icon at bounding box center [1026, 292] width 16 height 16
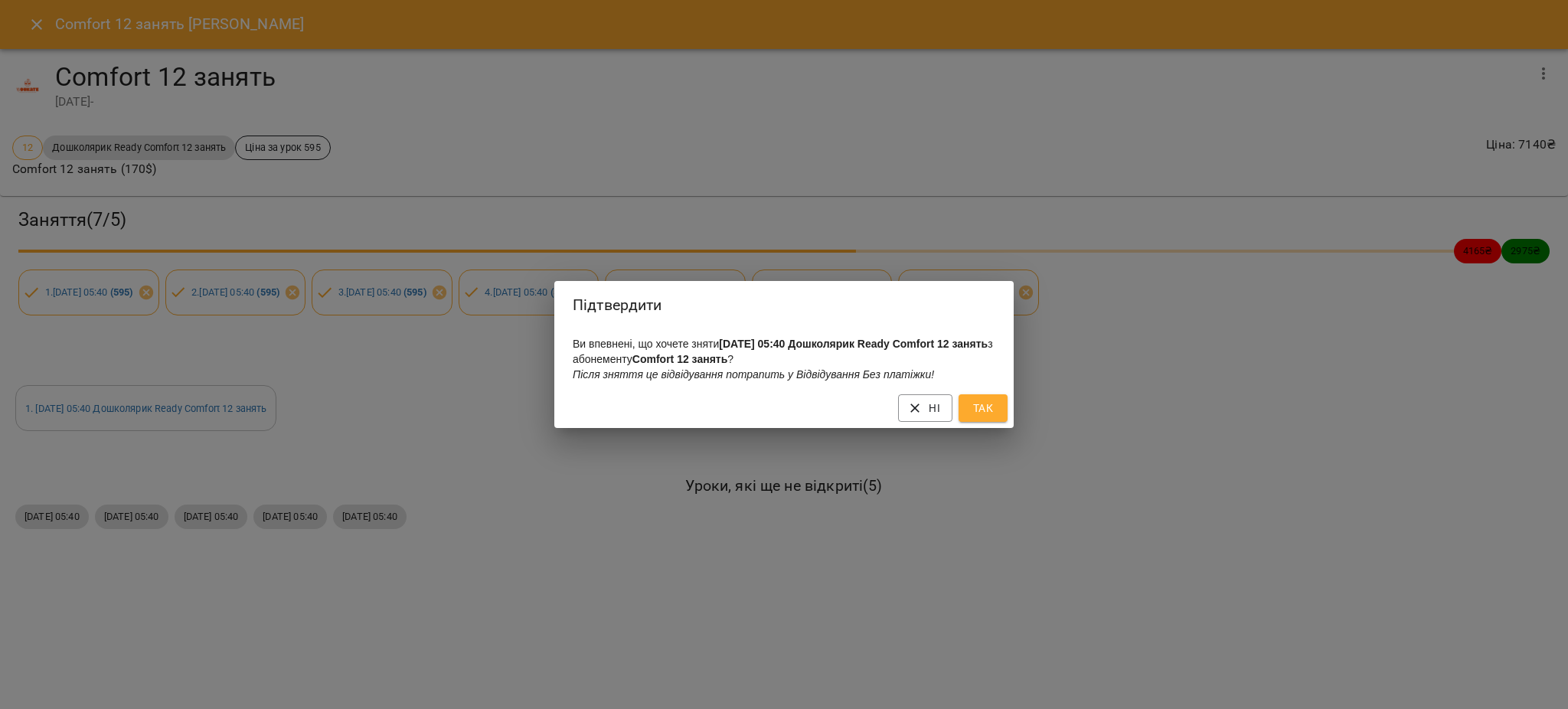
click at [981, 410] on span "Так" at bounding box center [983, 408] width 24 height 18
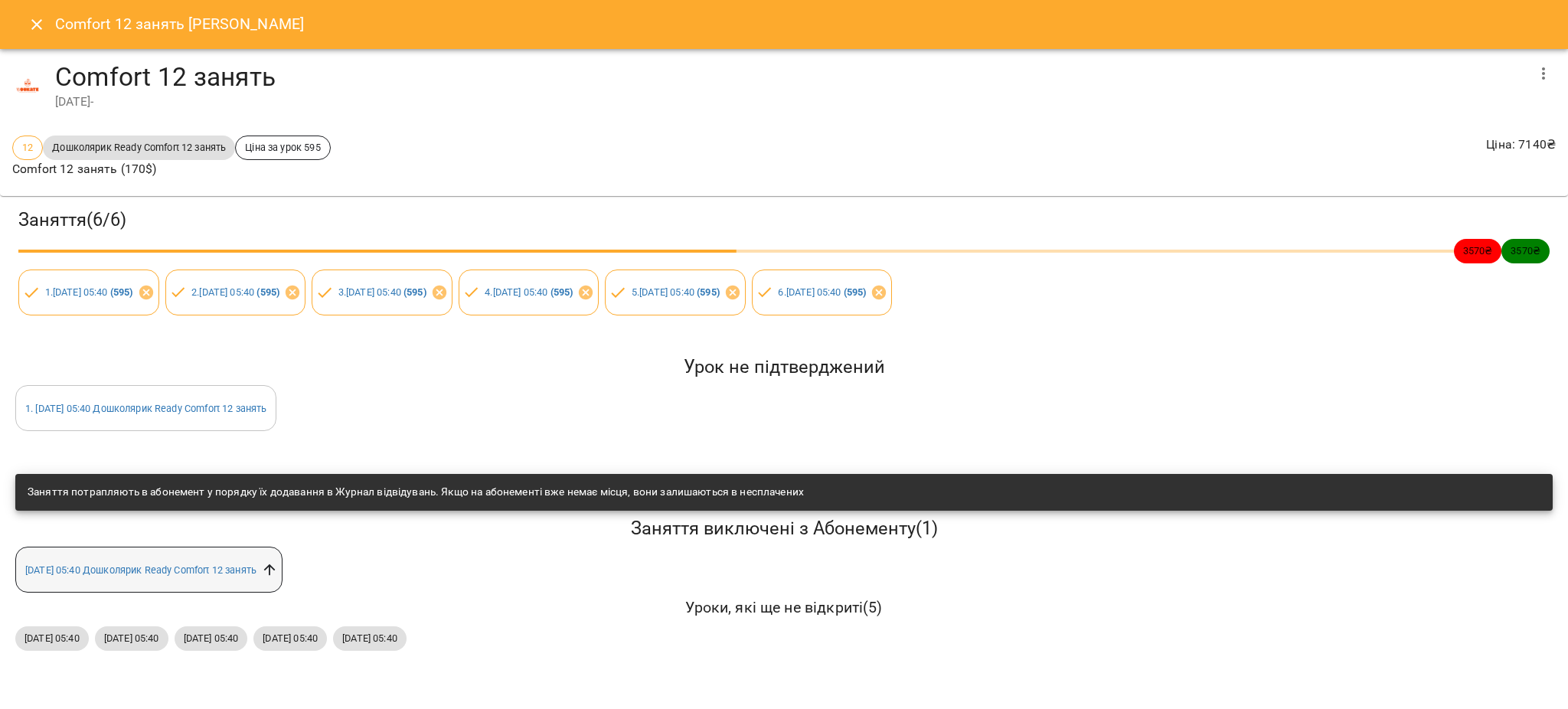
click at [276, 565] on icon at bounding box center [269, 569] width 11 height 11
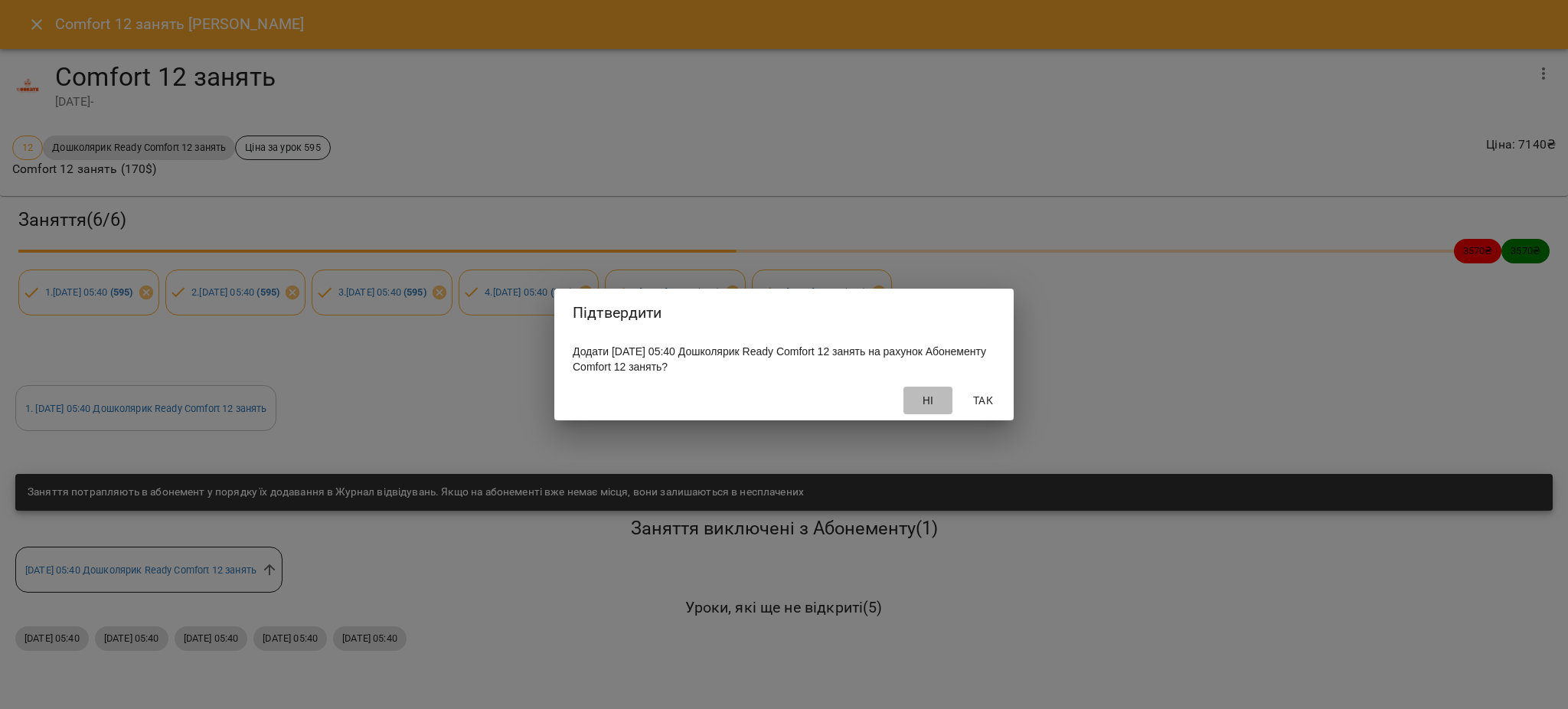
click at [933, 403] on span "Ні" at bounding box center [928, 400] width 36 height 18
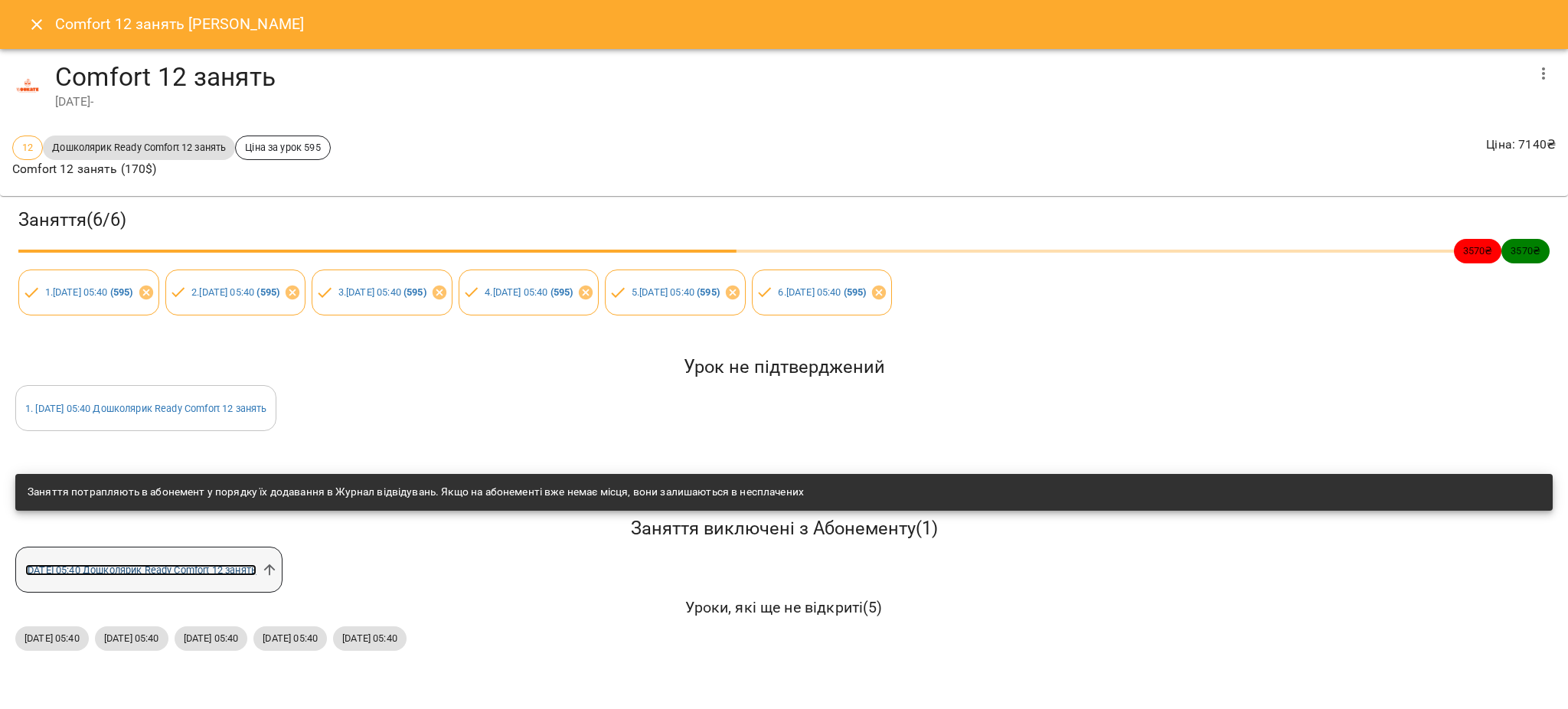
click at [151, 564] on link "чт 25 вер 2025 05:40 Дошколярик Ready Comfort 12 занять" at bounding box center [141, 569] width 232 height 11
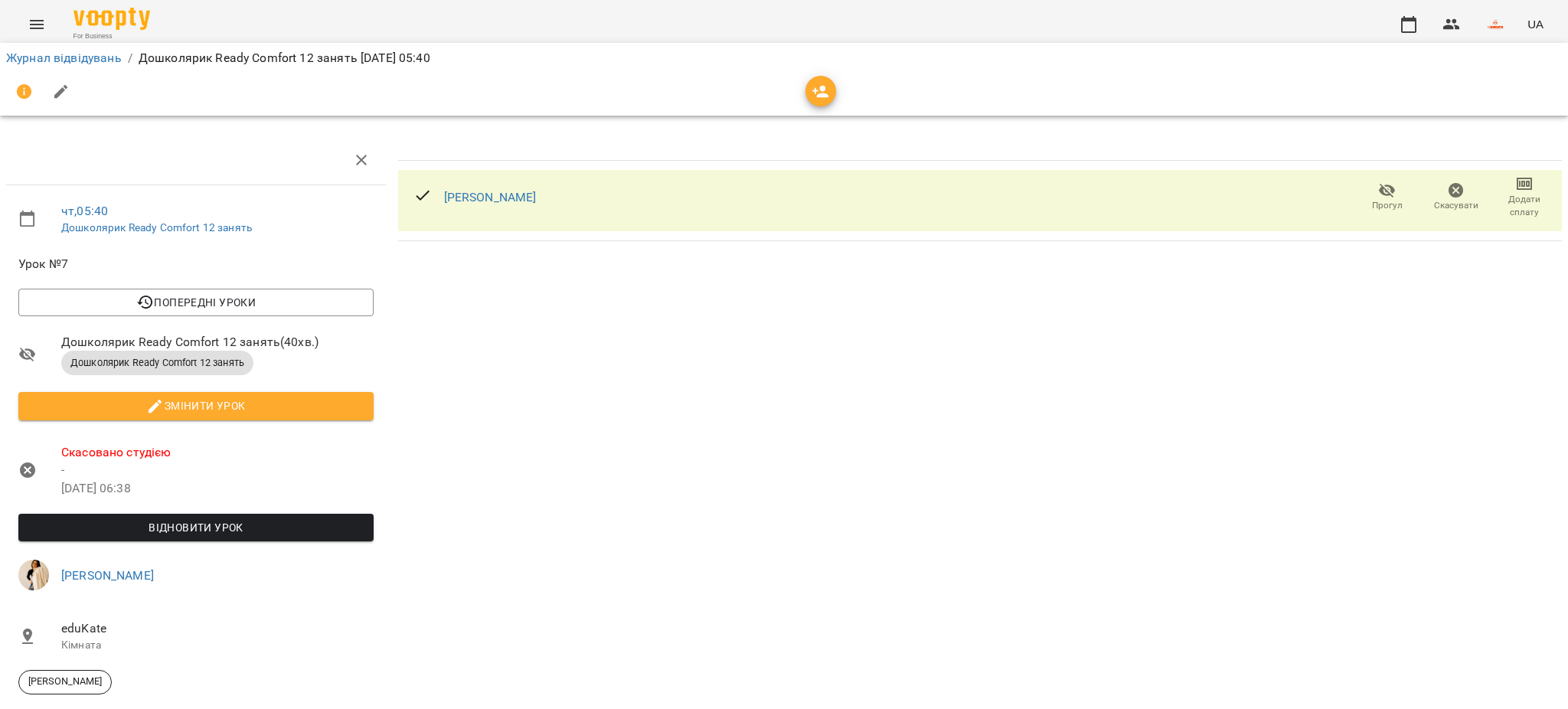
click at [1449, 195] on icon "button" at bounding box center [1457, 191] width 16 height 16
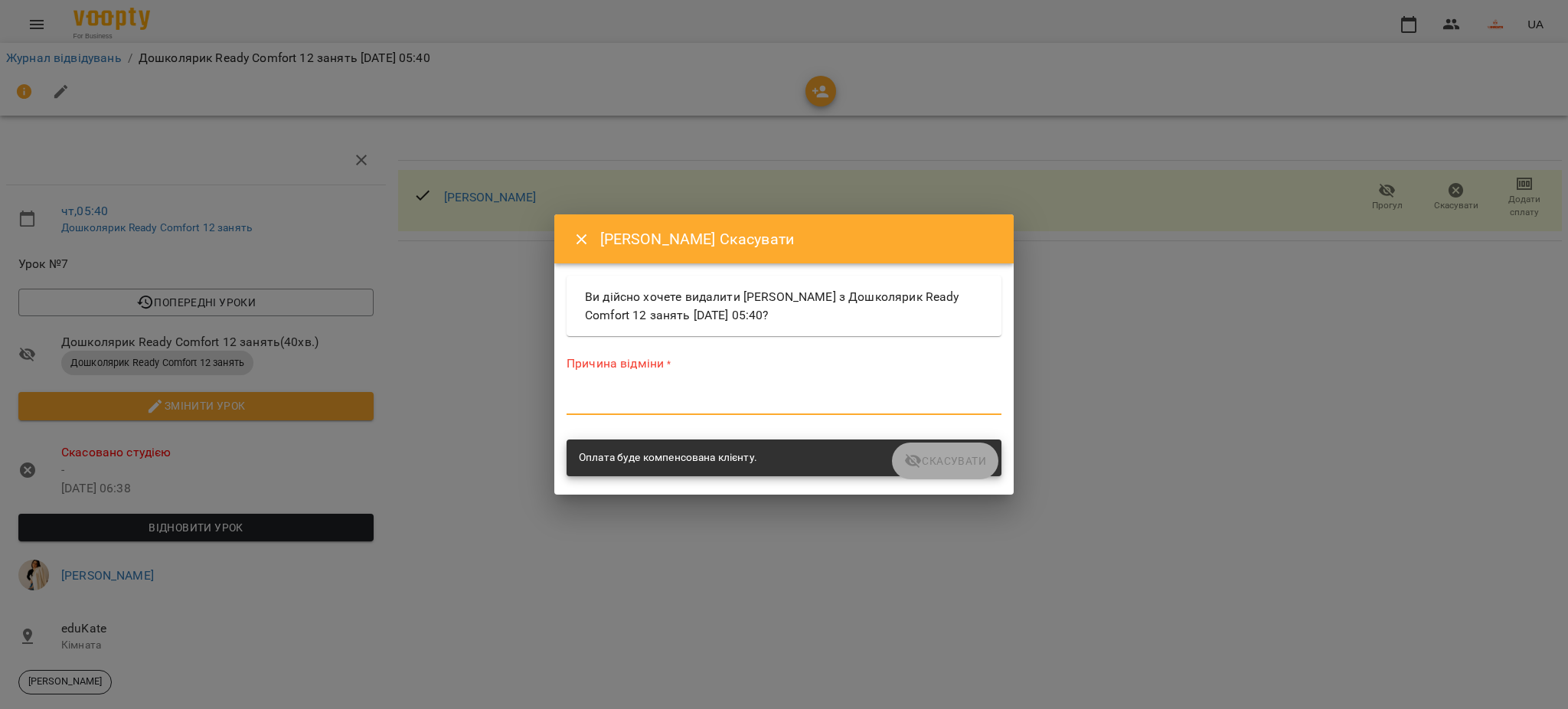
click at [732, 401] on textarea at bounding box center [784, 402] width 435 height 15
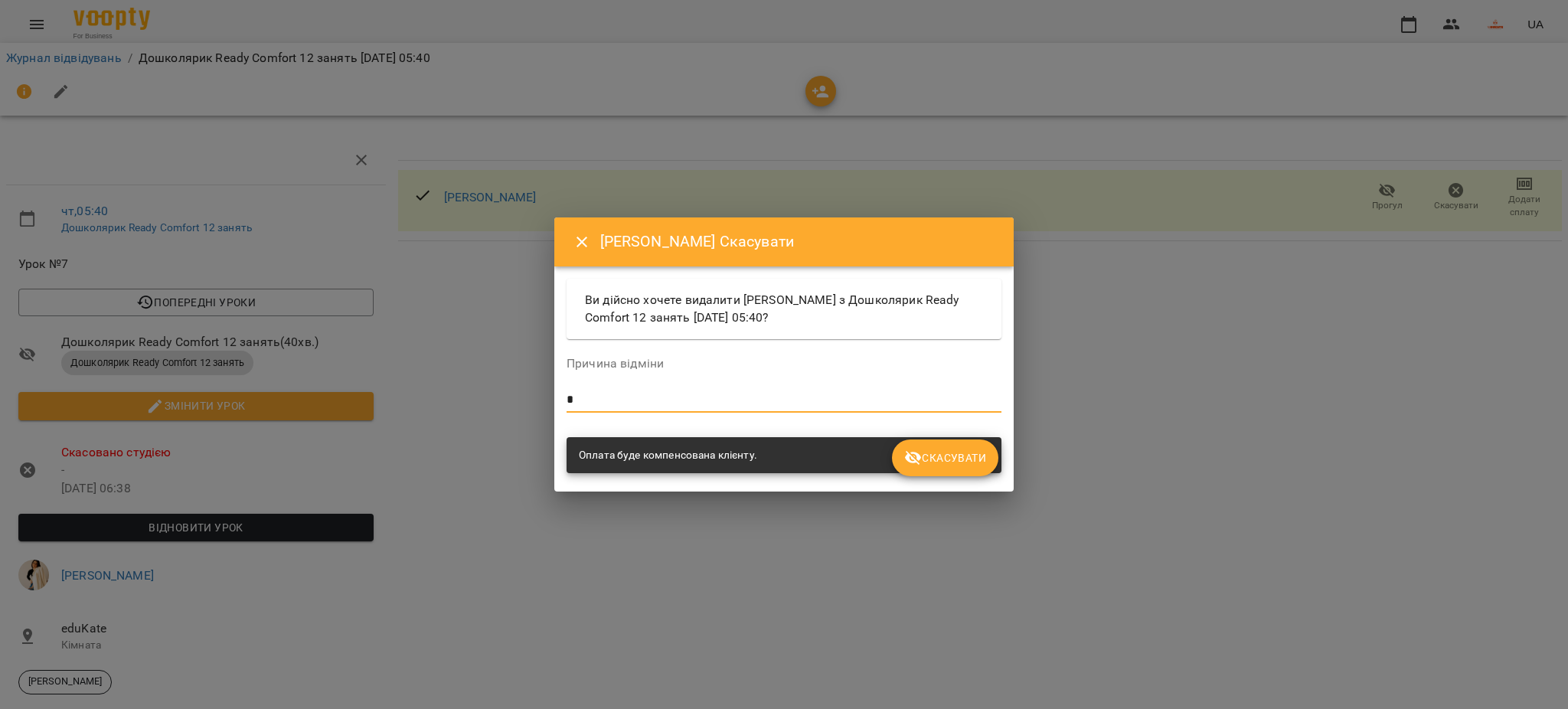
type textarea "*"
click at [582, 244] on icon "Close" at bounding box center [581, 241] width 18 height 18
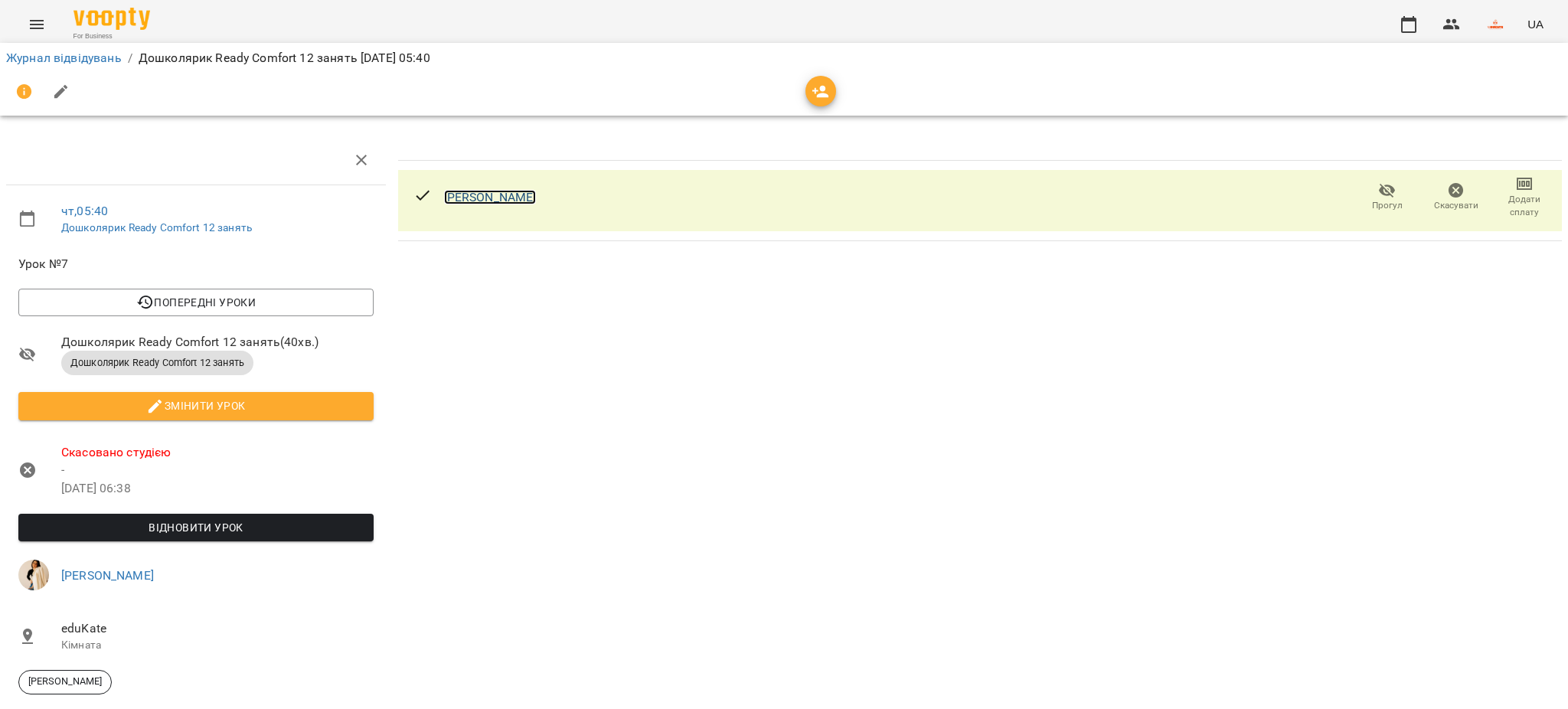
click at [525, 202] on link "[PERSON_NAME]" at bounding box center [490, 197] width 93 height 15
click at [45, 30] on button "Menu" at bounding box center [36, 24] width 36 height 36
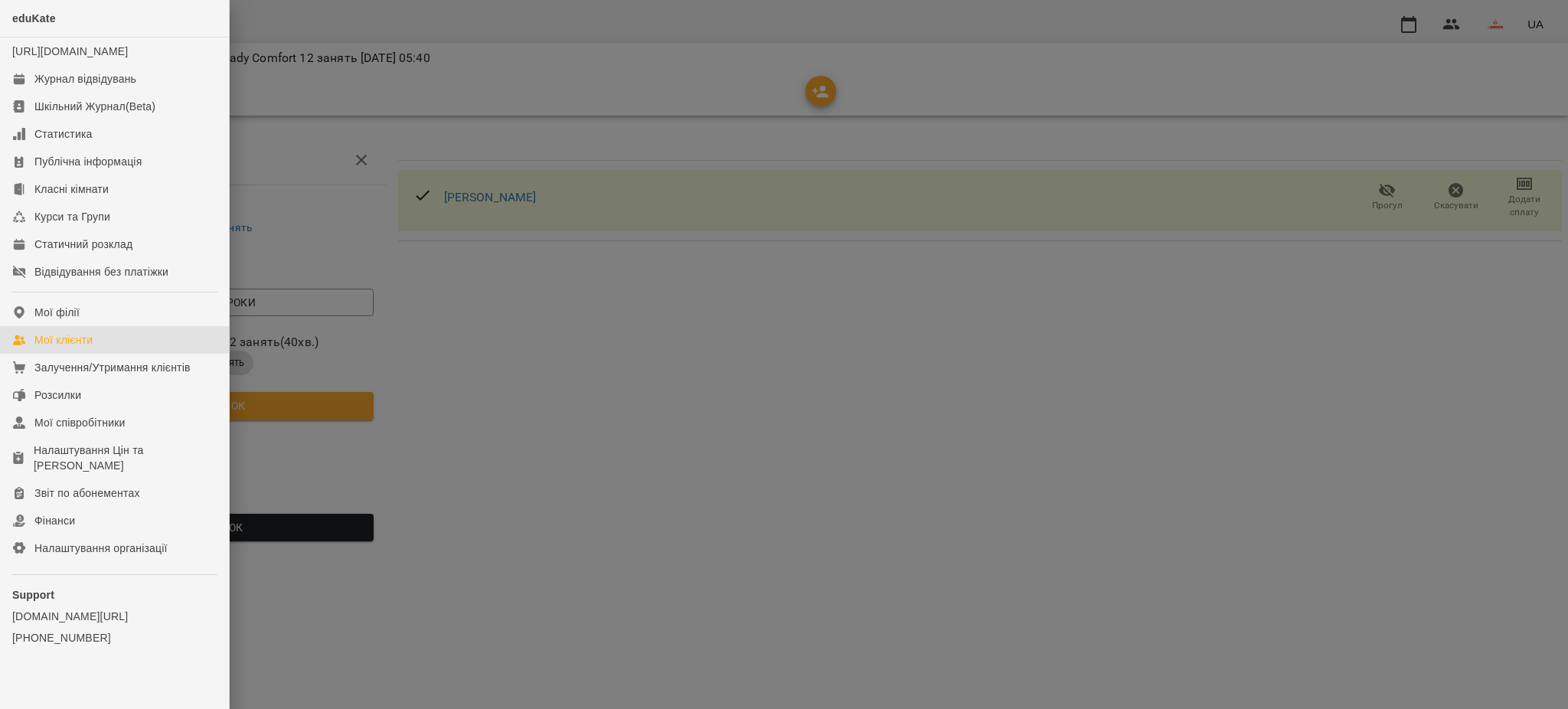
click at [81, 348] on div "Мої клієнти" at bounding box center [63, 340] width 58 height 16
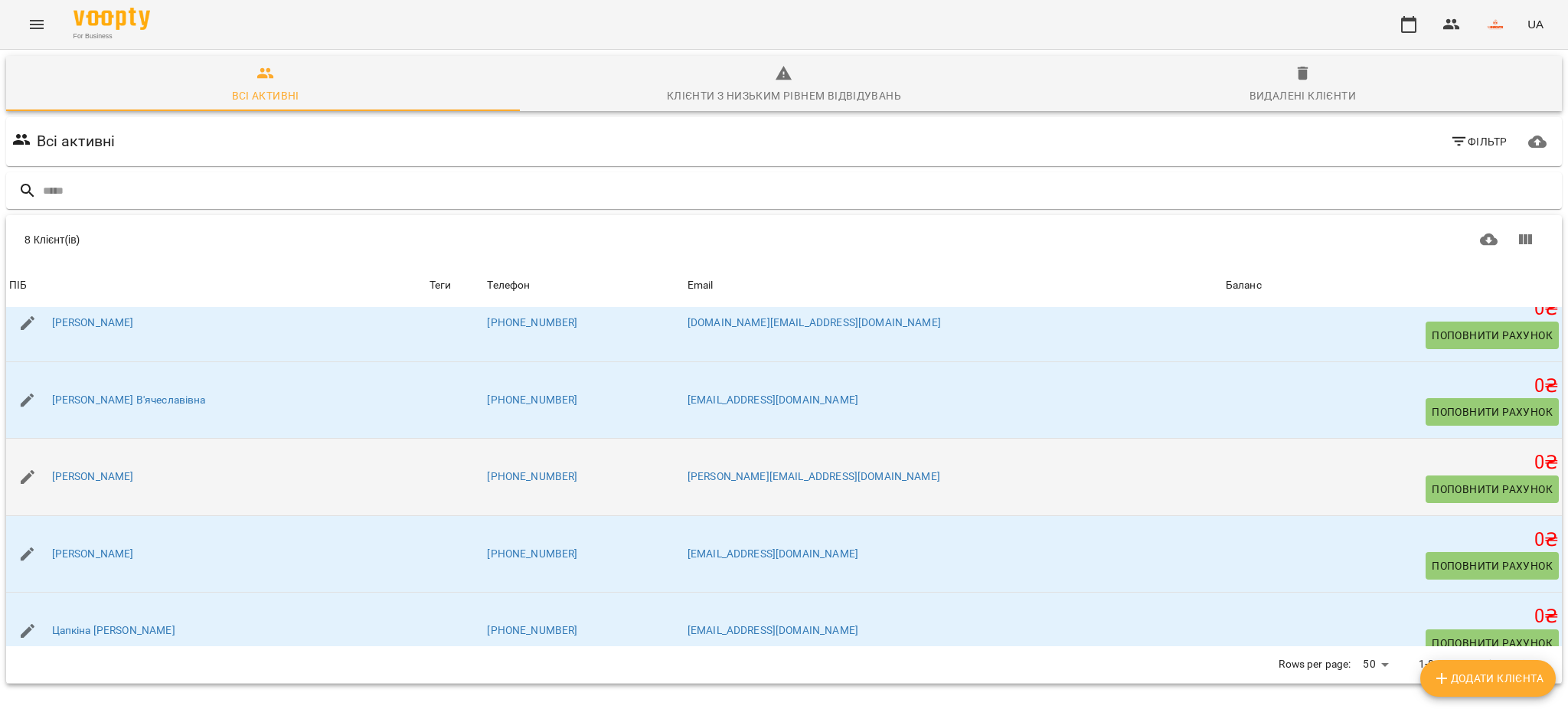
scroll to position [277, 0]
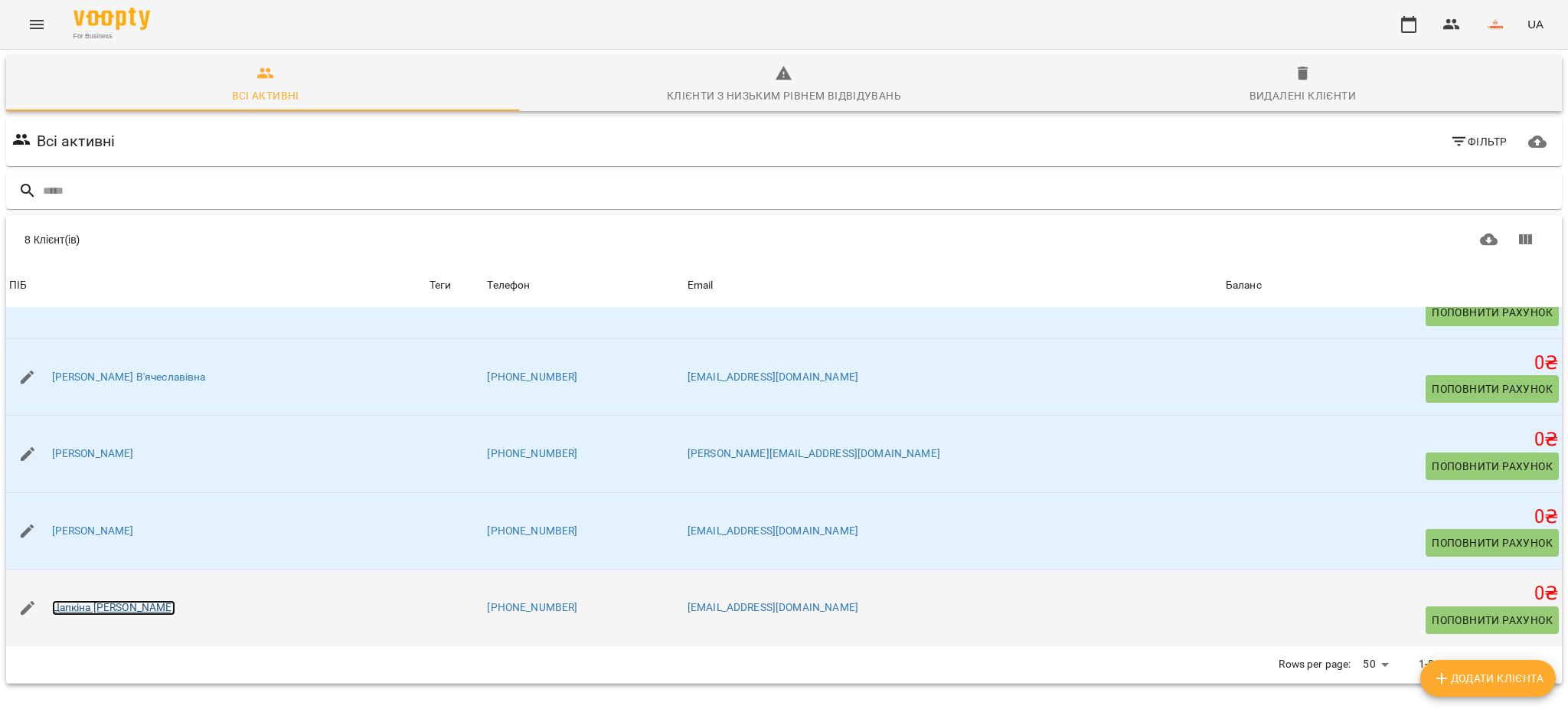
click at [128, 608] on link "Цапкiна Уляна Артемiвна" at bounding box center [114, 608] width 123 height 16
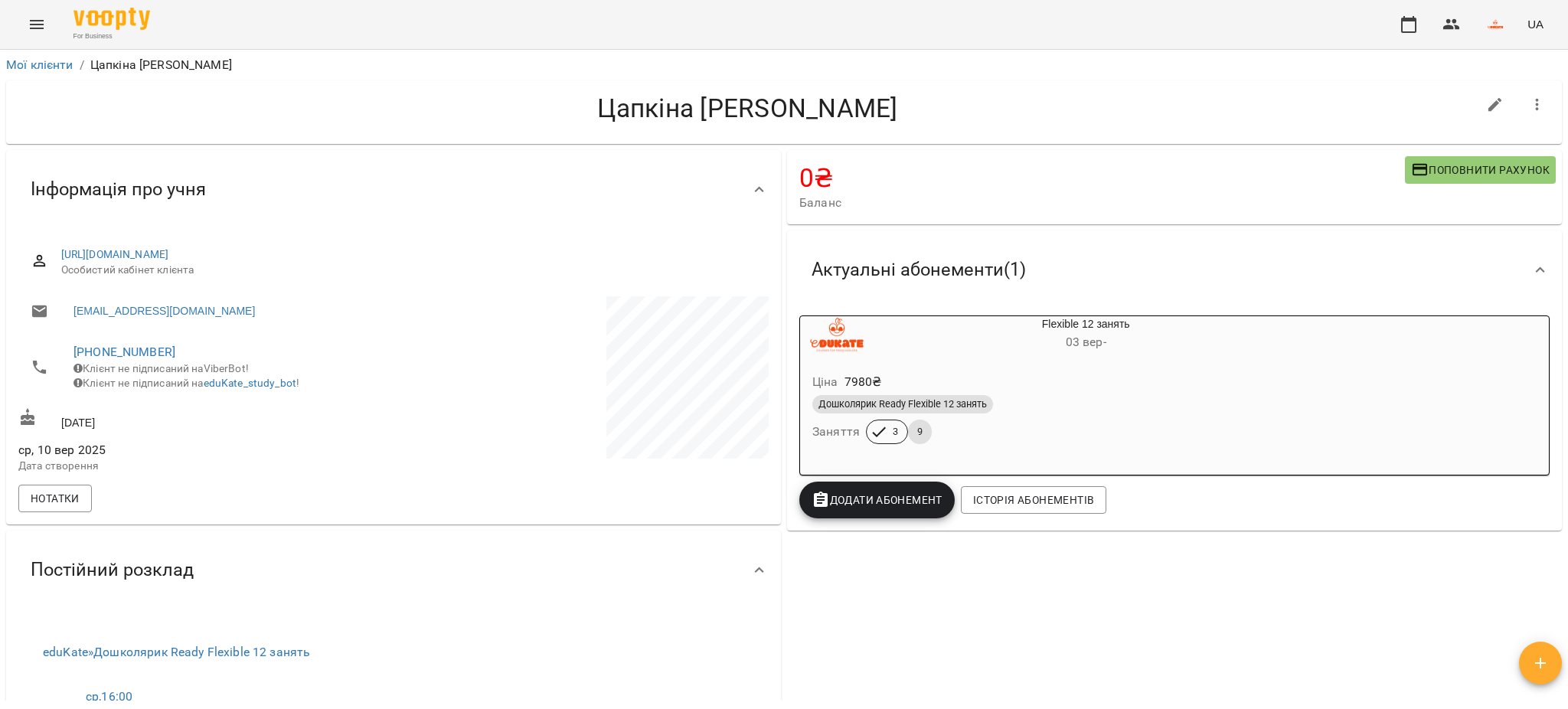
click at [856, 380] on p "7980 ₴" at bounding box center [863, 382] width 37 height 18
click at [856, 377] on p "7140 ₴" at bounding box center [863, 382] width 37 height 18
